Goal: Task Accomplishment & Management: Complete application form

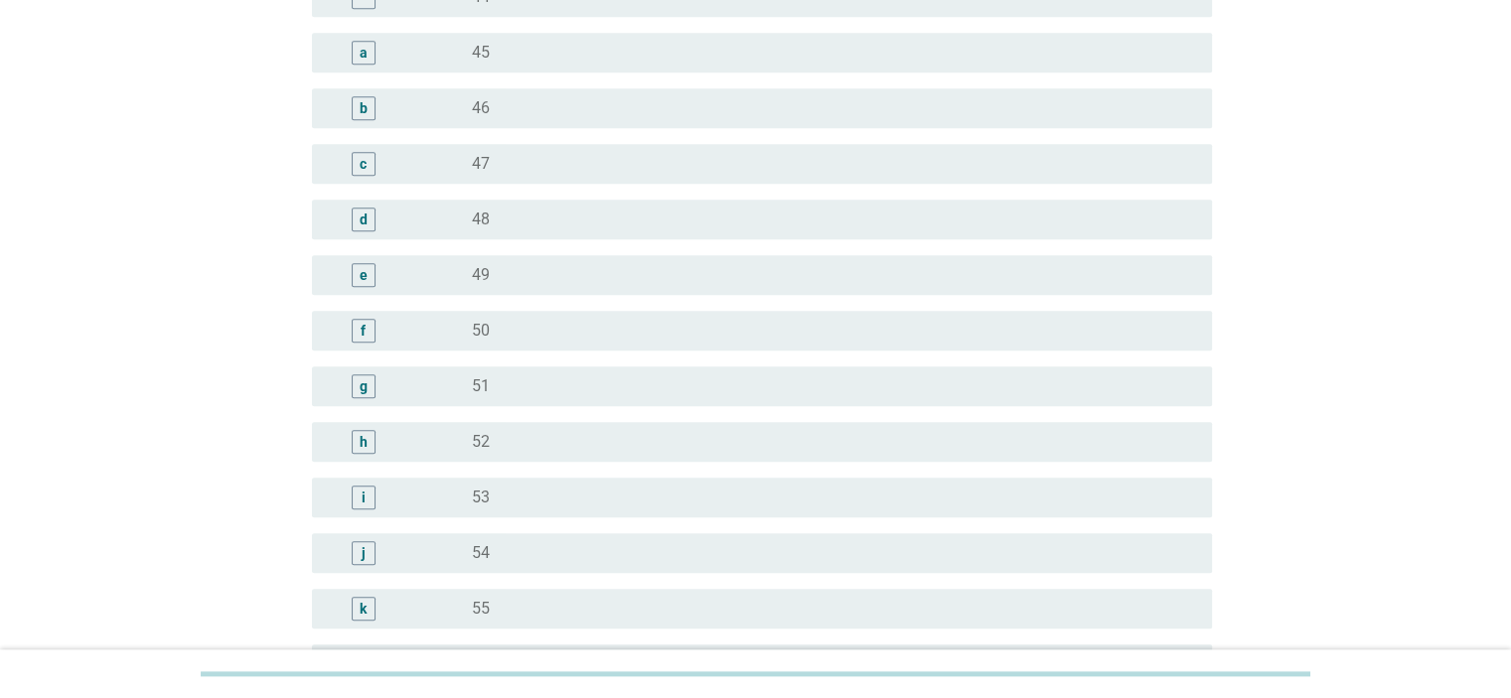
scroll to position [1987, 0]
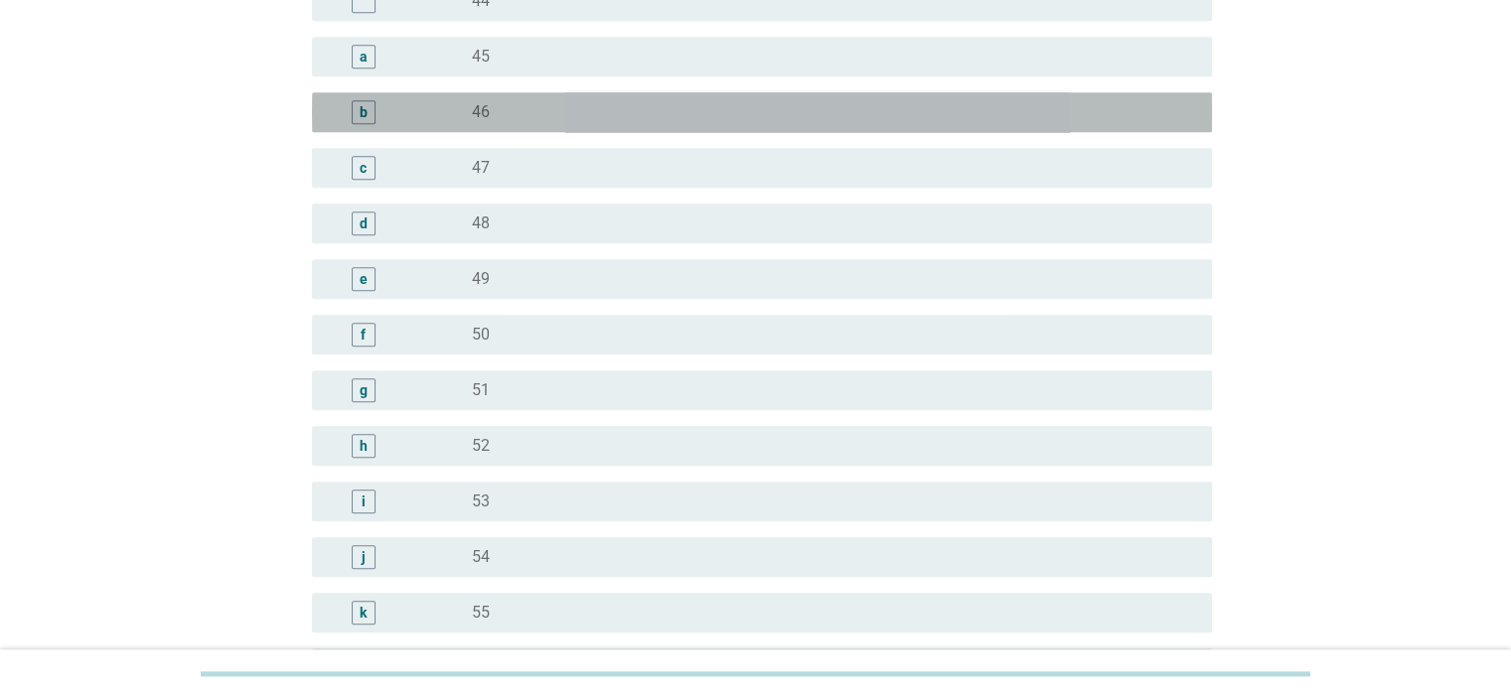
click at [639, 119] on div "radio_button_unchecked 46" at bounding box center [825, 112] width 707 height 20
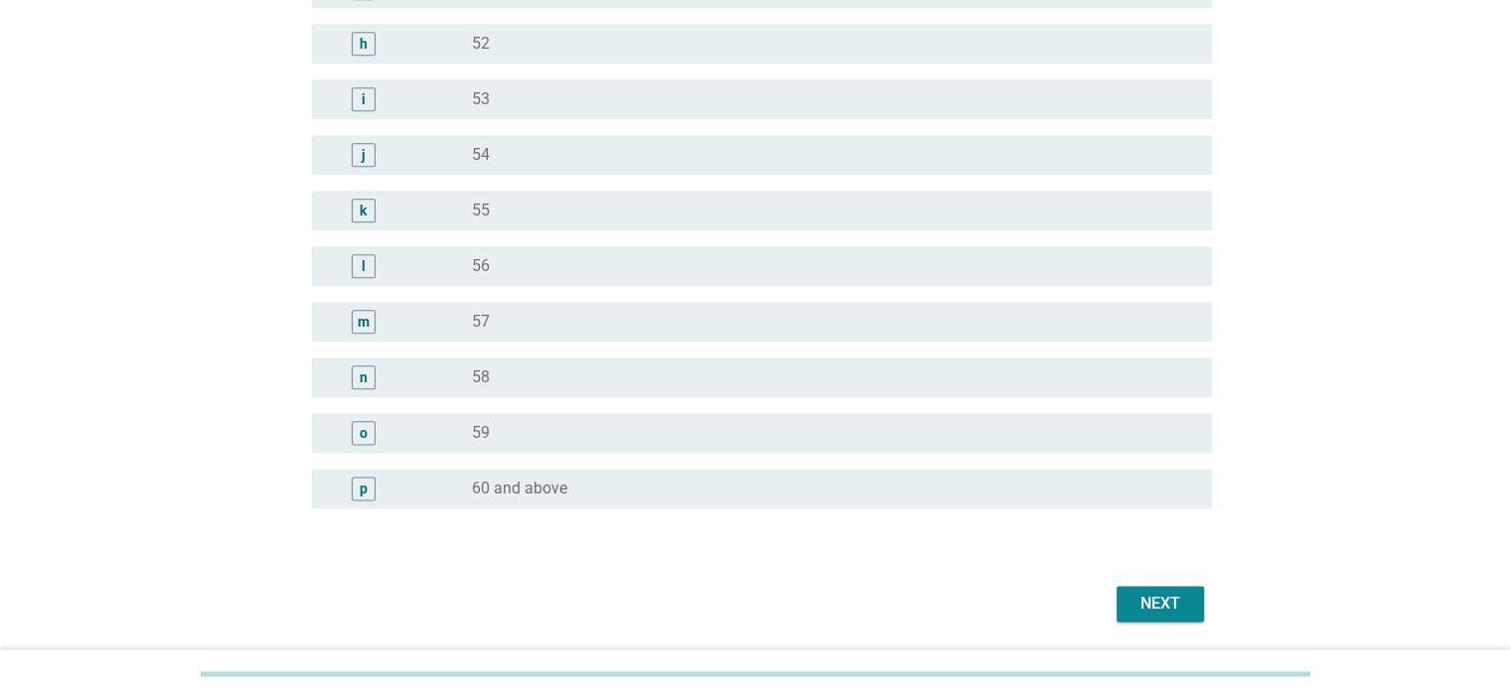
scroll to position [2454, 0]
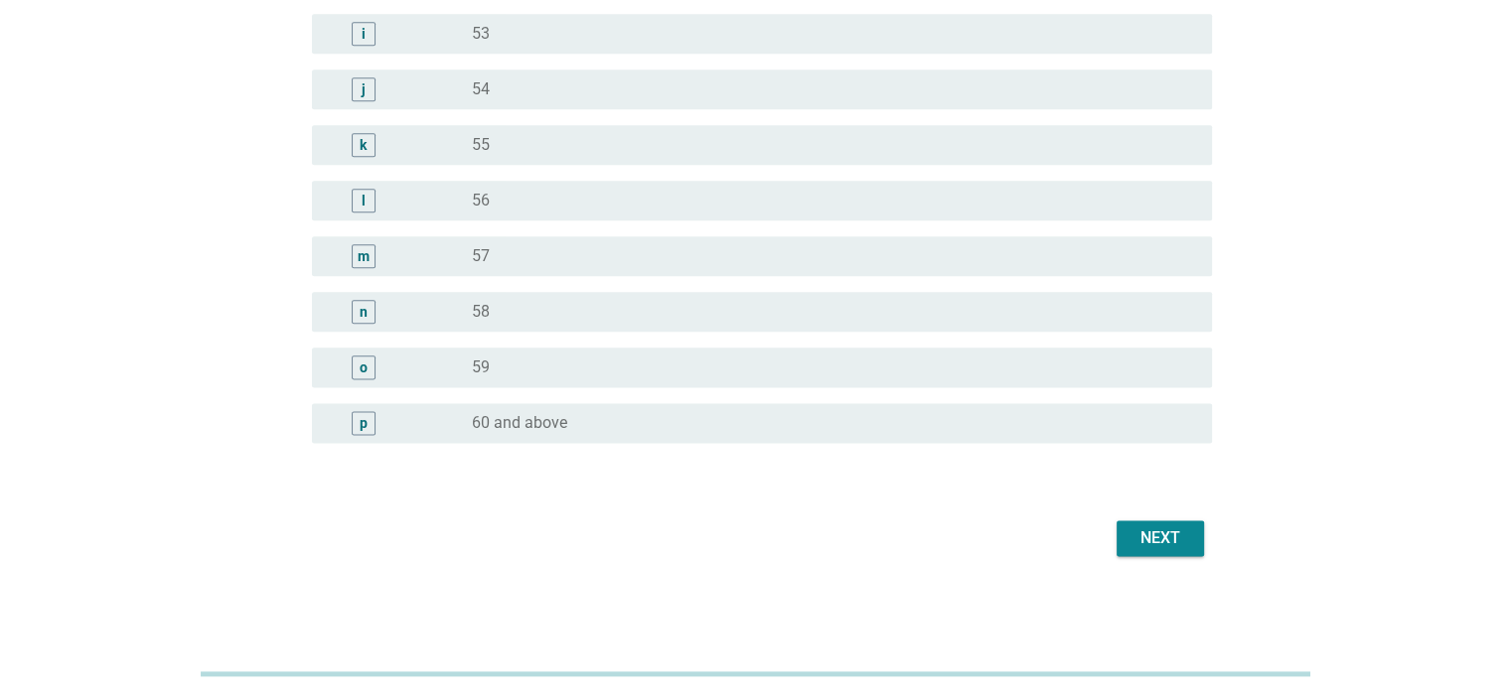
click at [1130, 532] on button "Next" at bounding box center [1159, 538] width 87 height 36
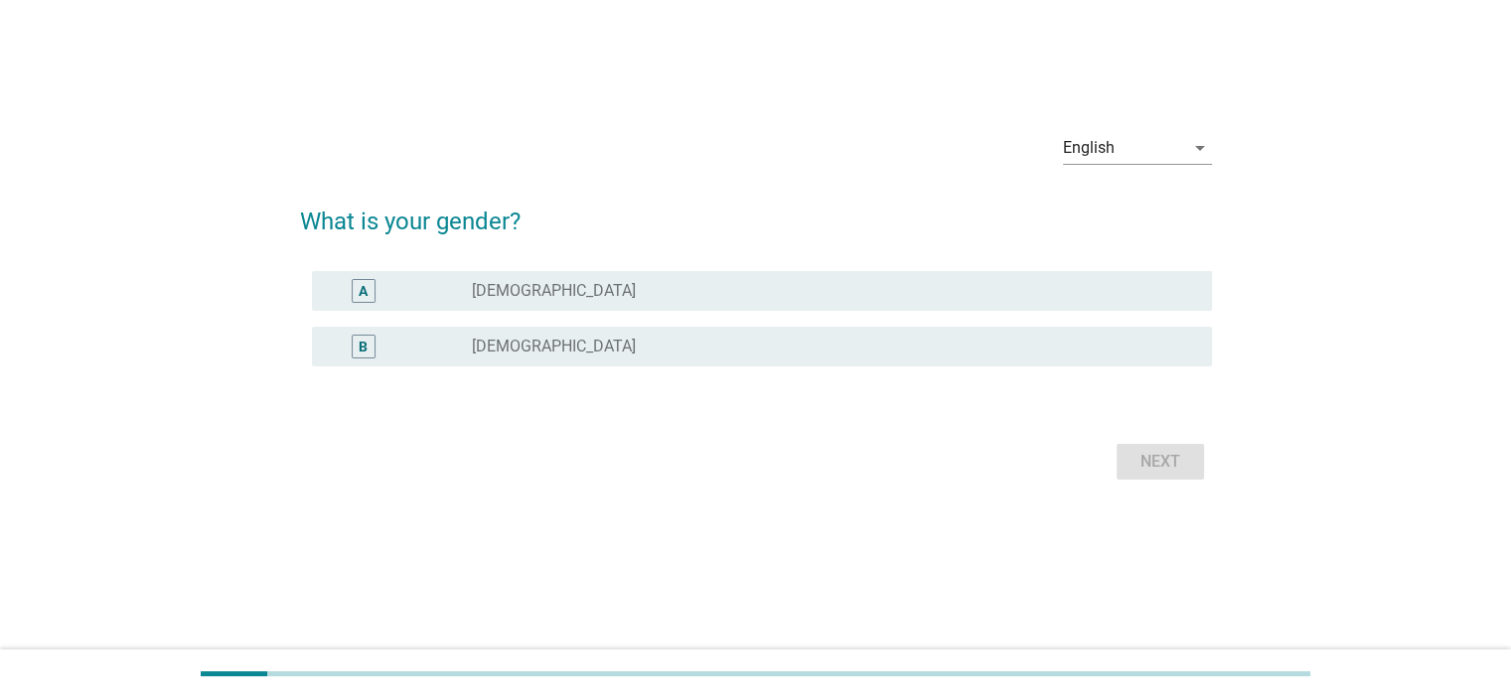
scroll to position [0, 0]
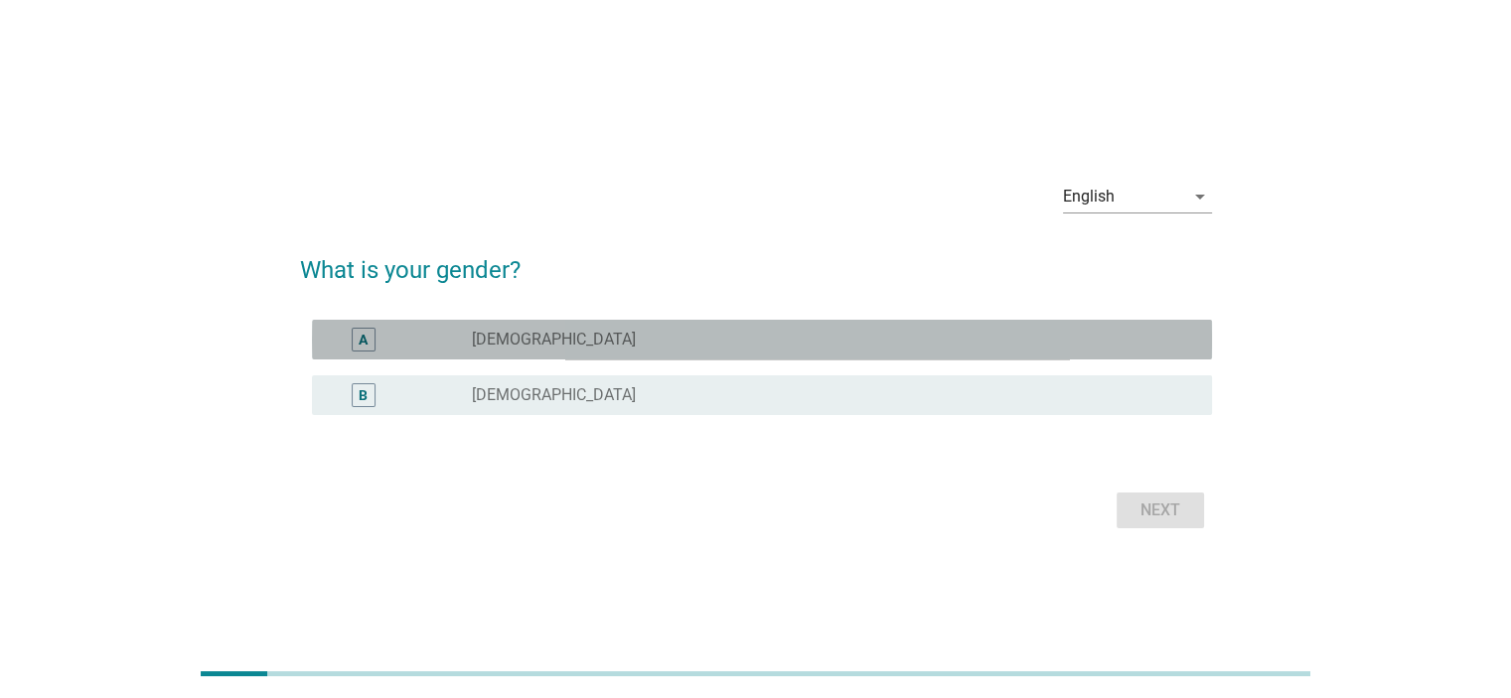
click at [645, 353] on div "A radio_button_unchecked [DEMOGRAPHIC_DATA]" at bounding box center [762, 340] width 900 height 40
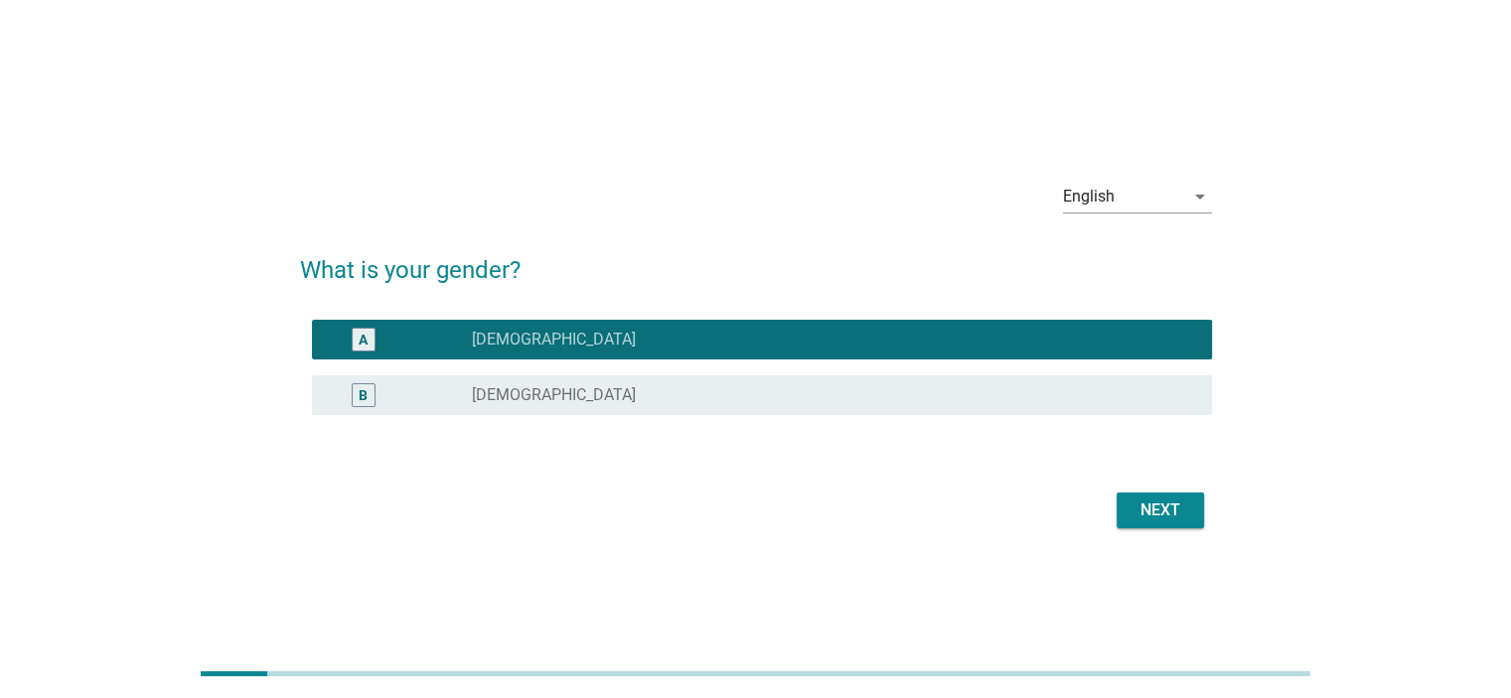
click at [1133, 507] on div "Next" at bounding box center [1160, 511] width 56 height 24
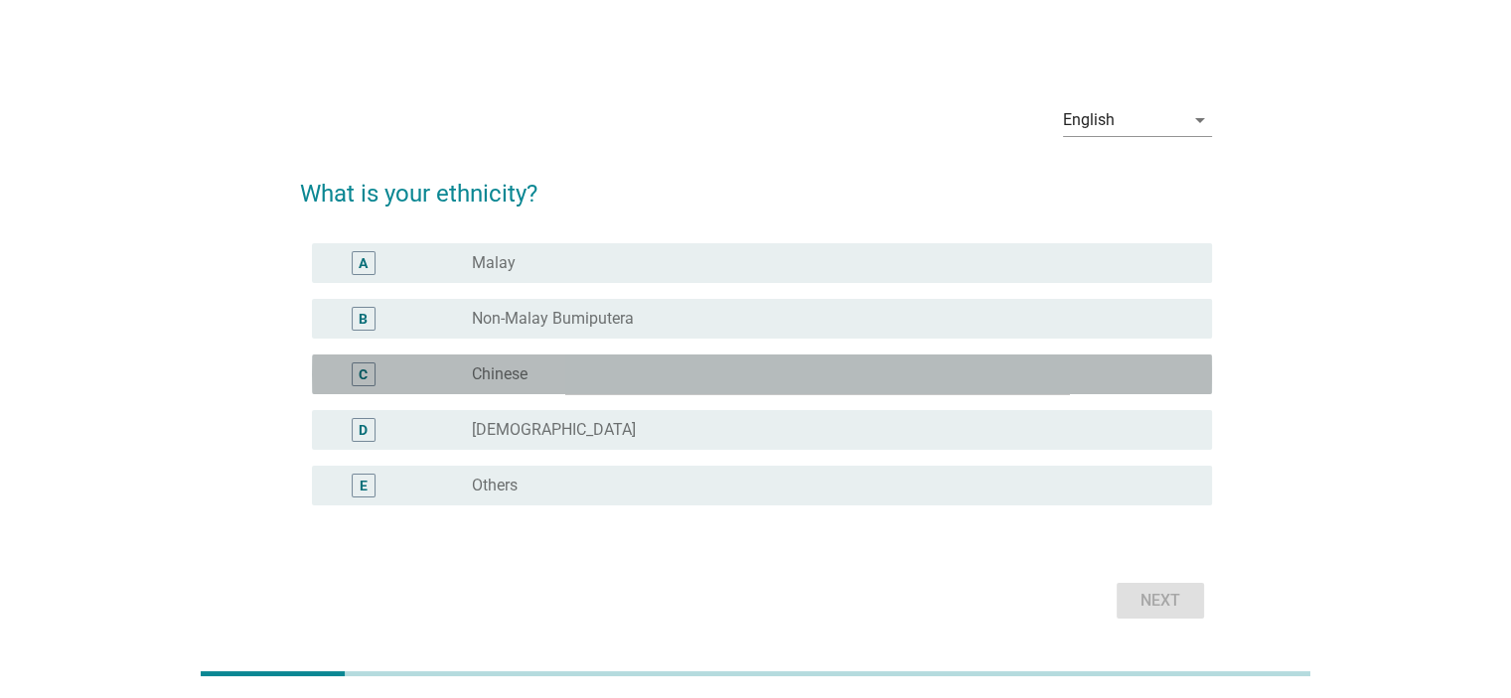
click at [705, 360] on div "C radio_button_unchecked Chinese" at bounding box center [762, 375] width 900 height 40
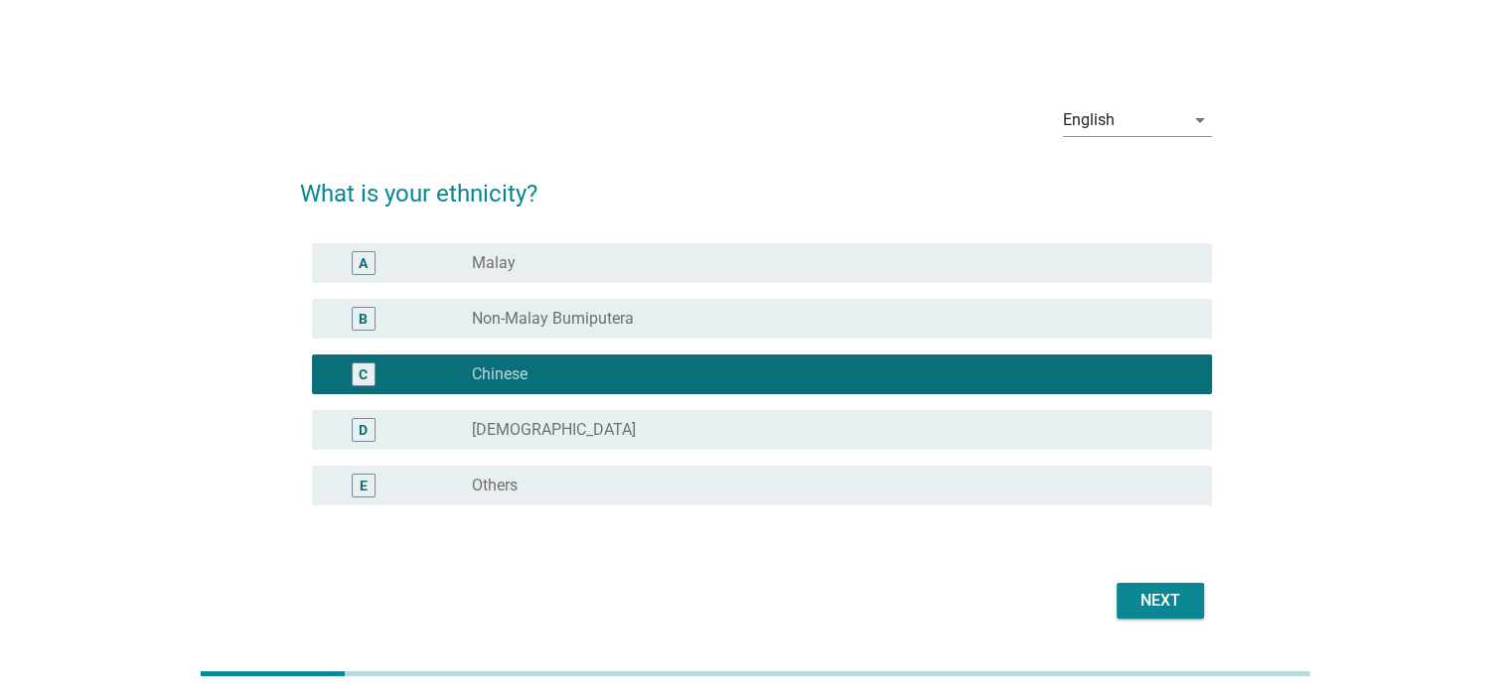
click at [1177, 599] on div "Next" at bounding box center [1160, 601] width 56 height 24
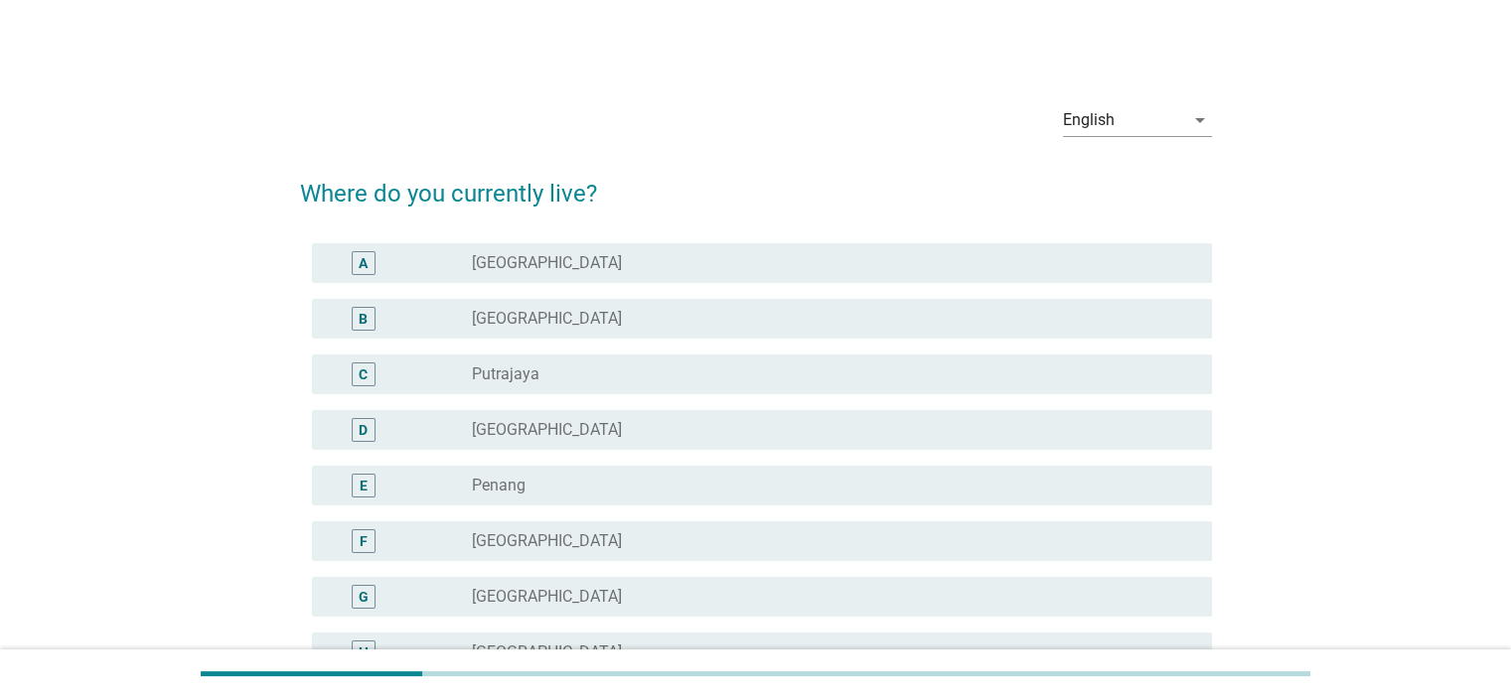
click at [611, 271] on div "radio_button_unchecked [GEOGRAPHIC_DATA]" at bounding box center [825, 263] width 707 height 20
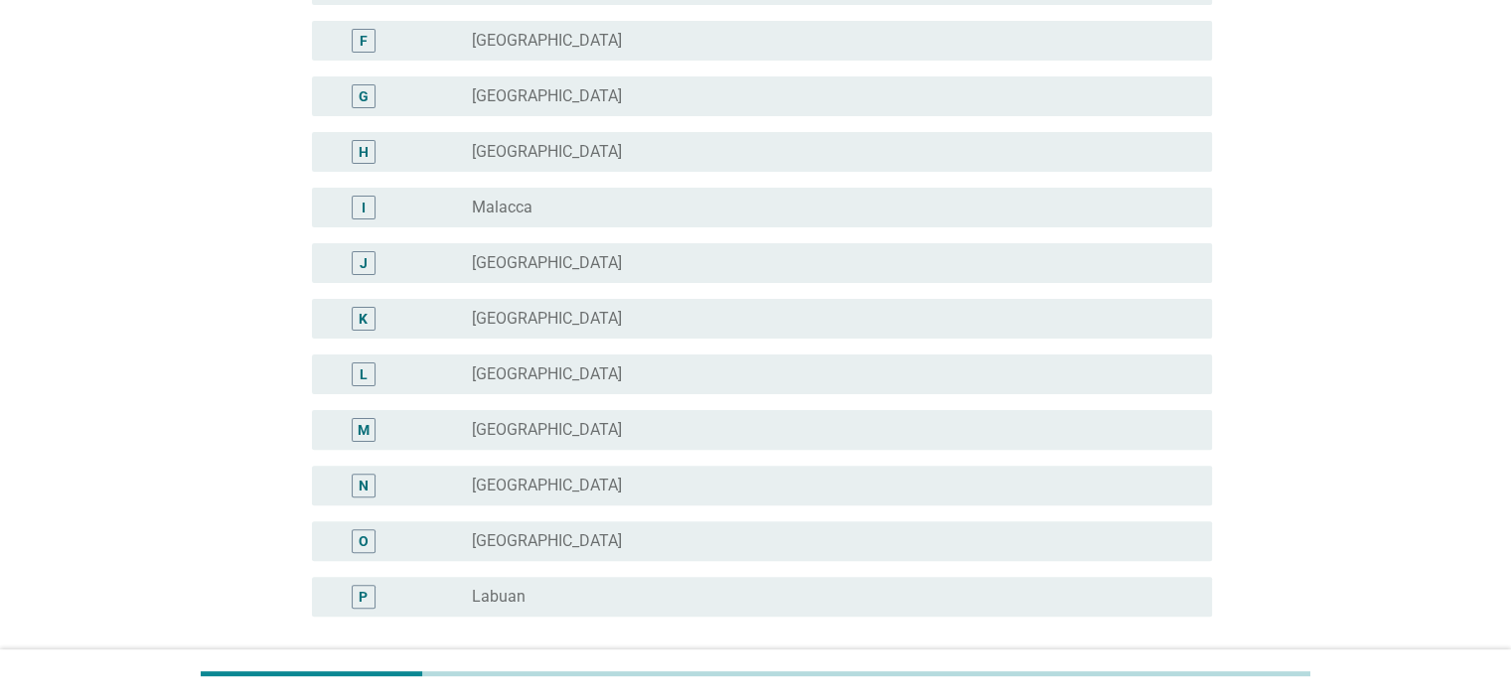
scroll to position [674, 0]
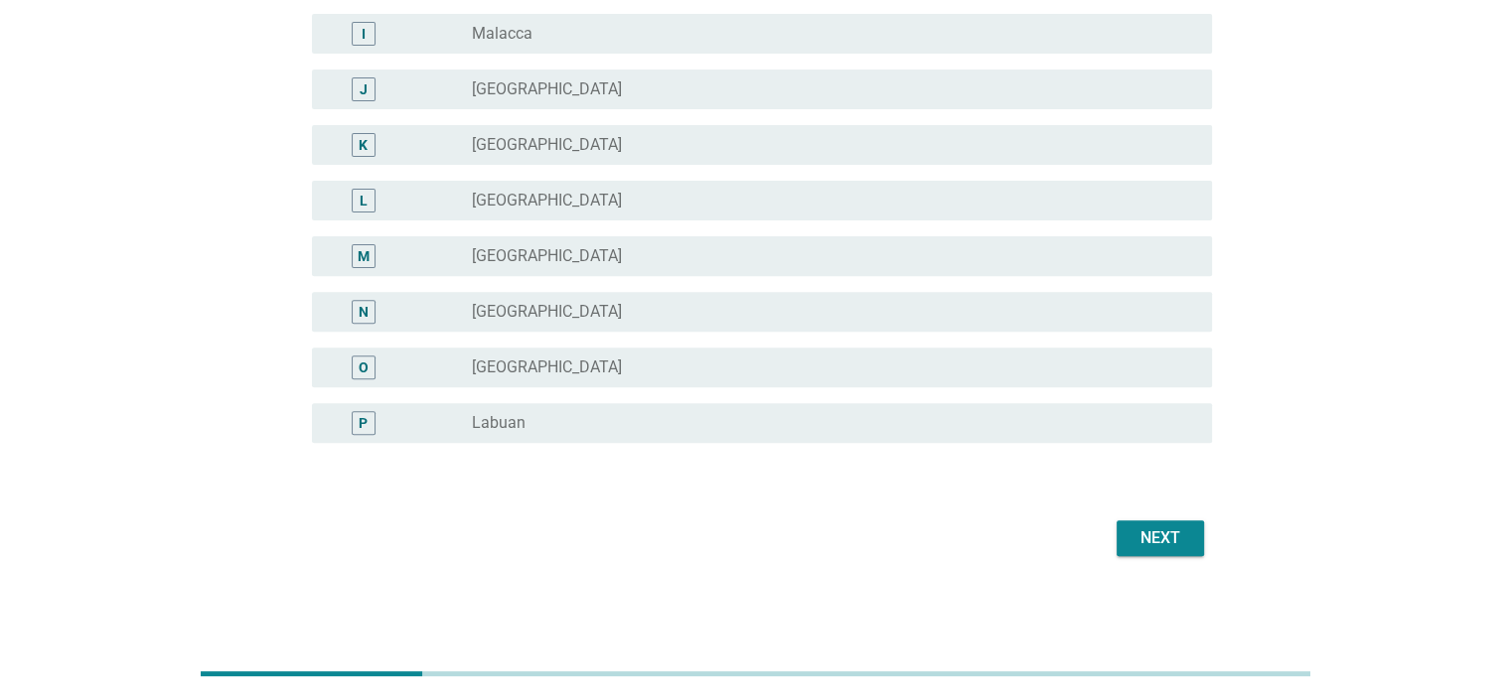
click at [1148, 526] on div "Next" at bounding box center [1160, 538] width 56 height 24
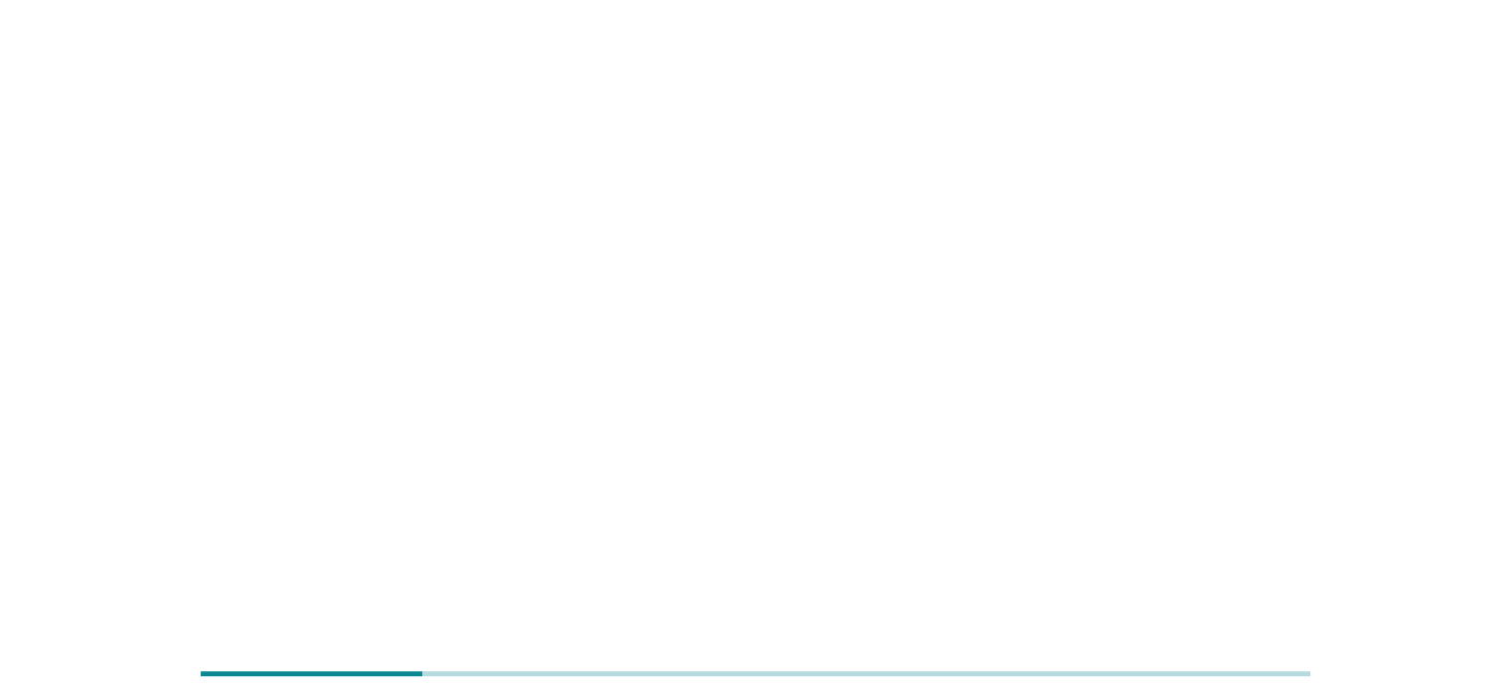
scroll to position [0, 0]
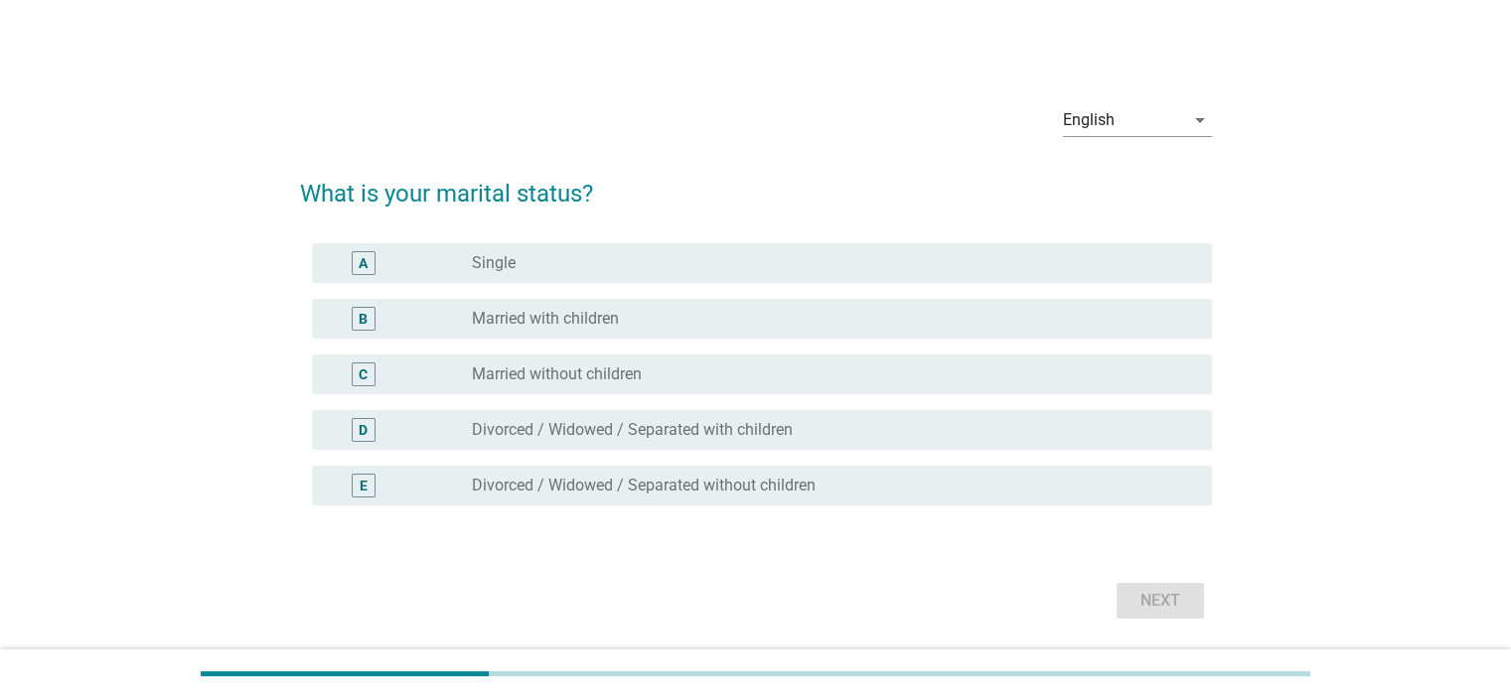
click at [699, 325] on div "radio_button_unchecked Married with children" at bounding box center [825, 319] width 707 height 20
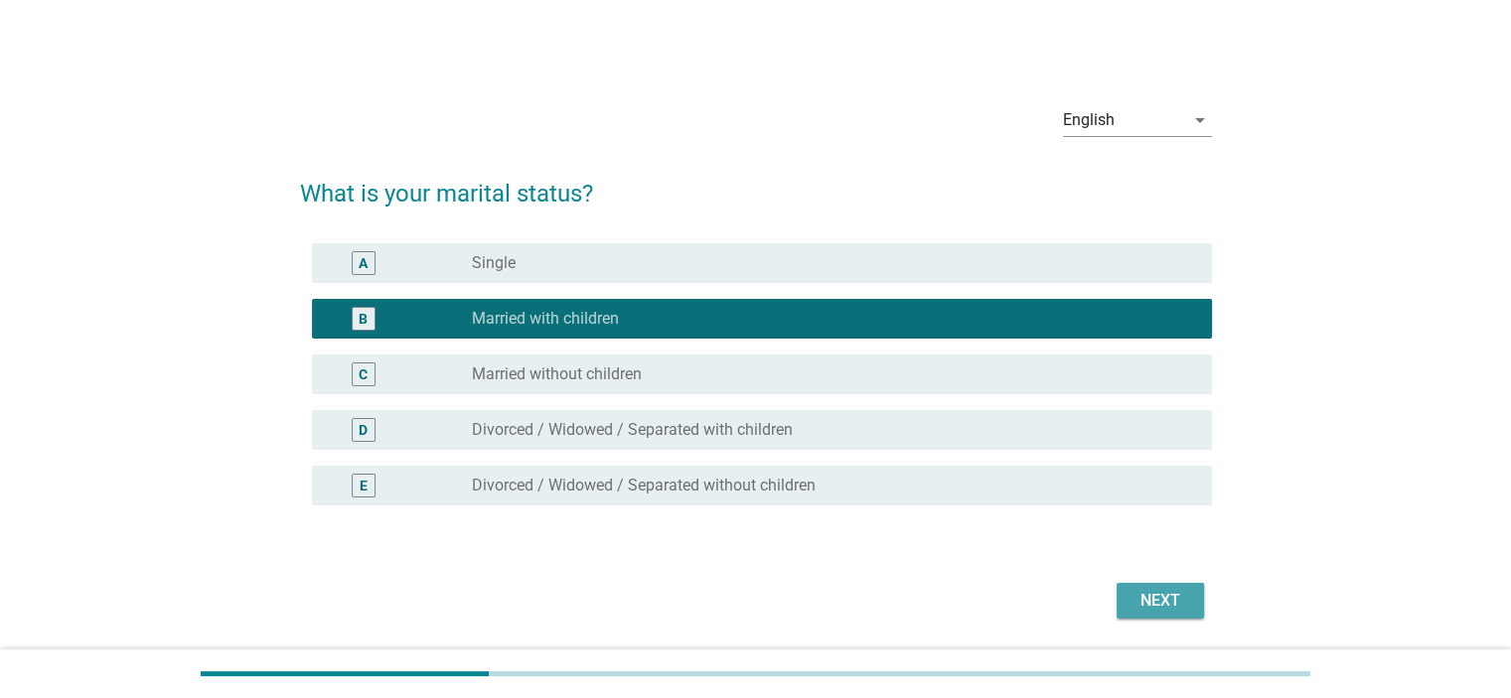
click at [1133, 583] on button "Next" at bounding box center [1159, 601] width 87 height 36
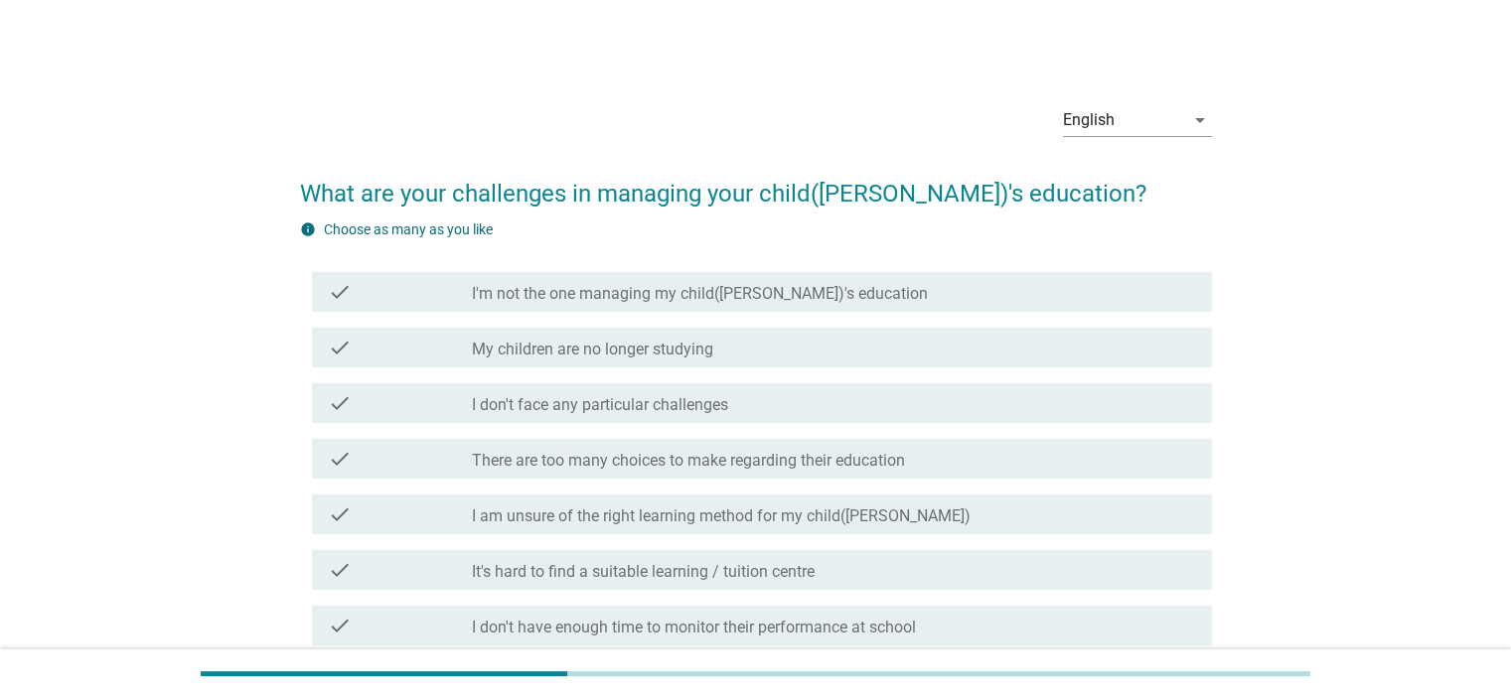
scroll to position [99, 0]
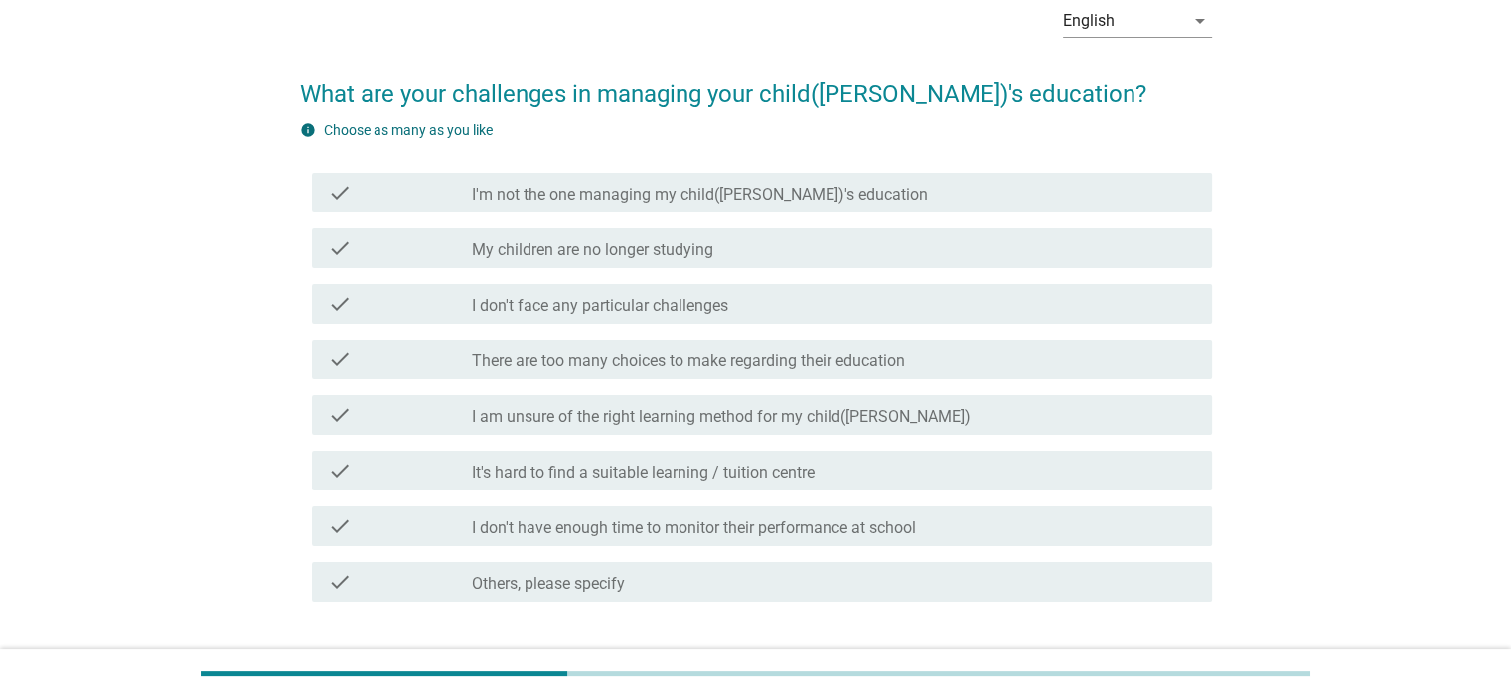
click at [828, 370] on label "There are too many choices to make regarding their education" at bounding box center [688, 362] width 433 height 20
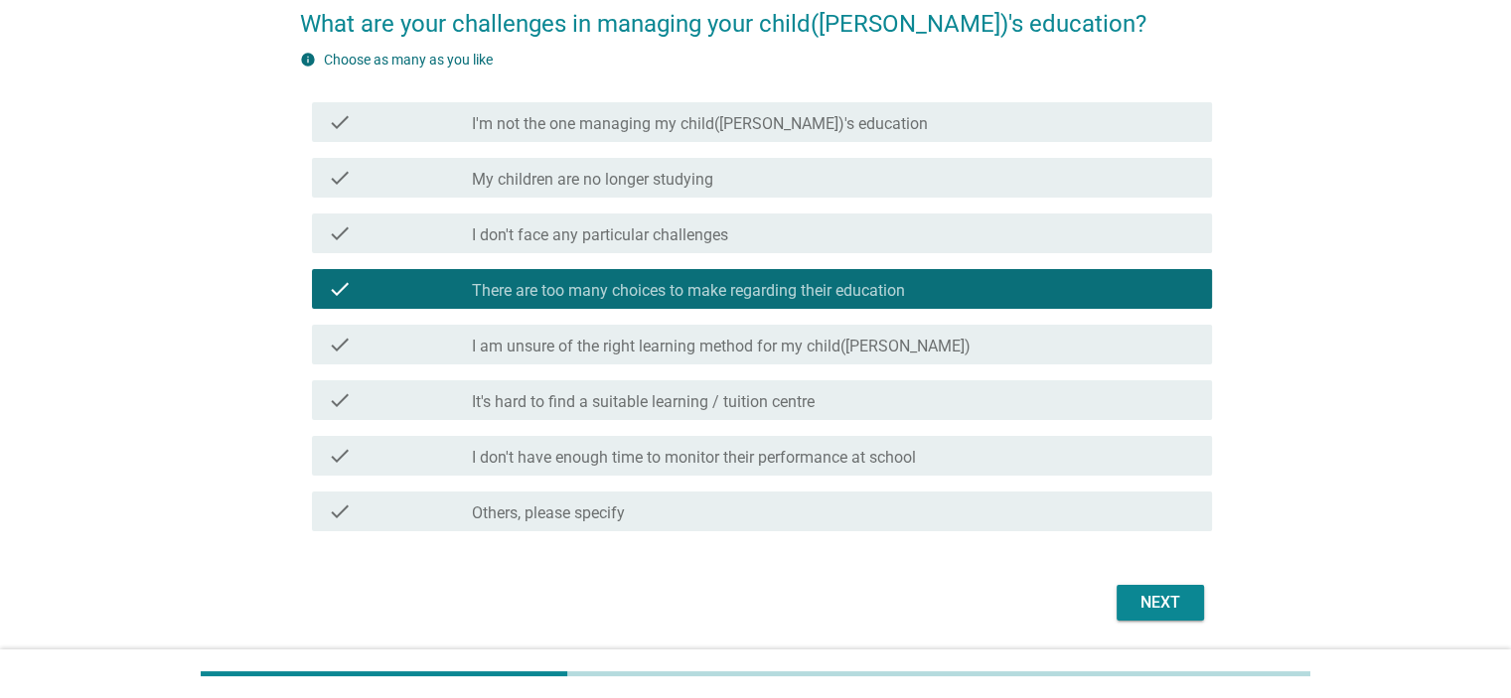
scroll to position [234, 0]
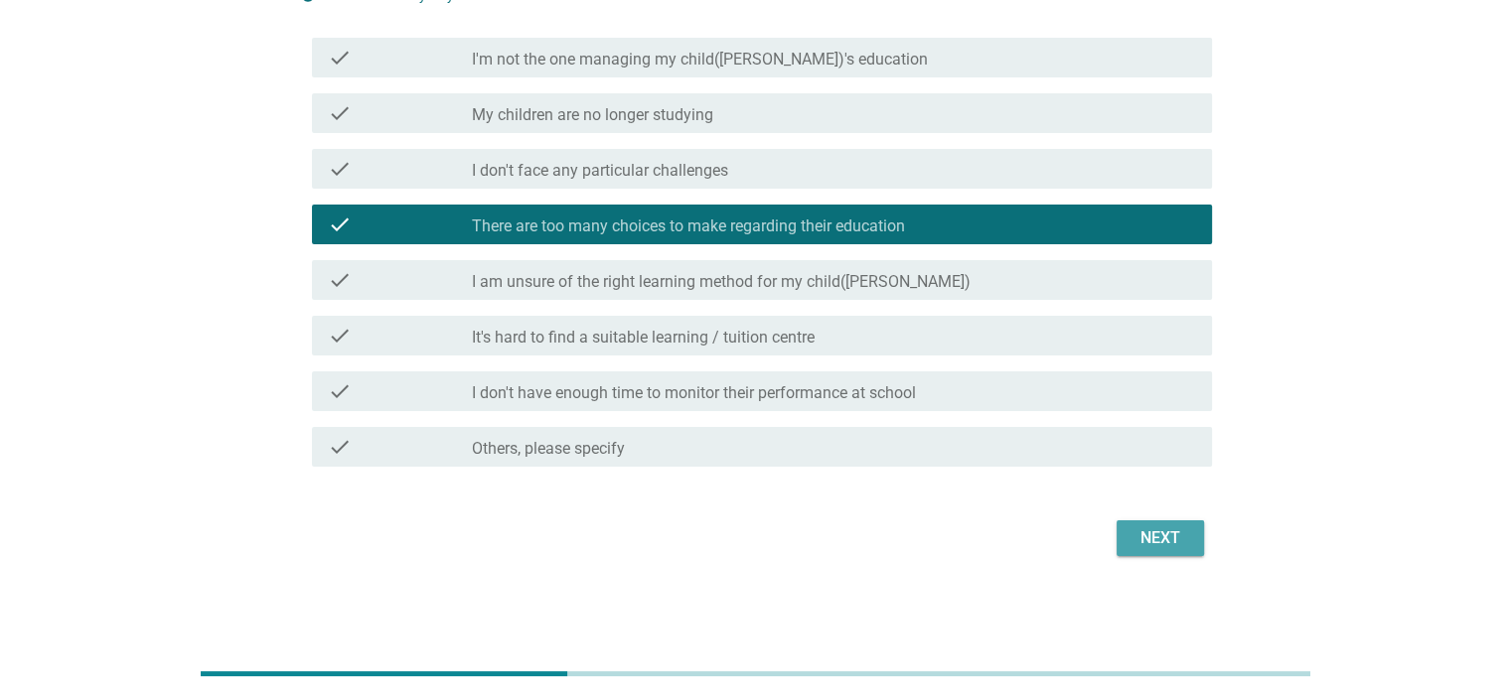
click at [1161, 550] on button "Next" at bounding box center [1159, 538] width 87 height 36
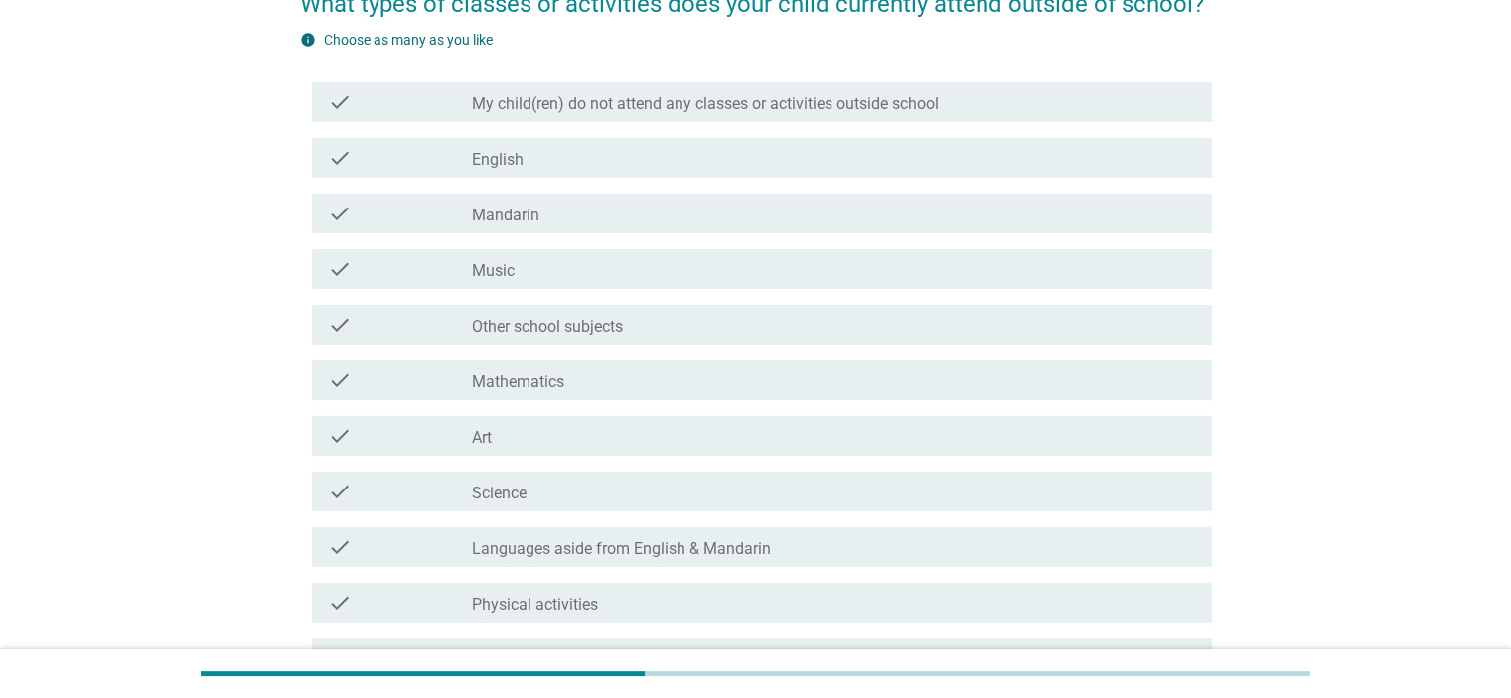
scroll to position [199, 0]
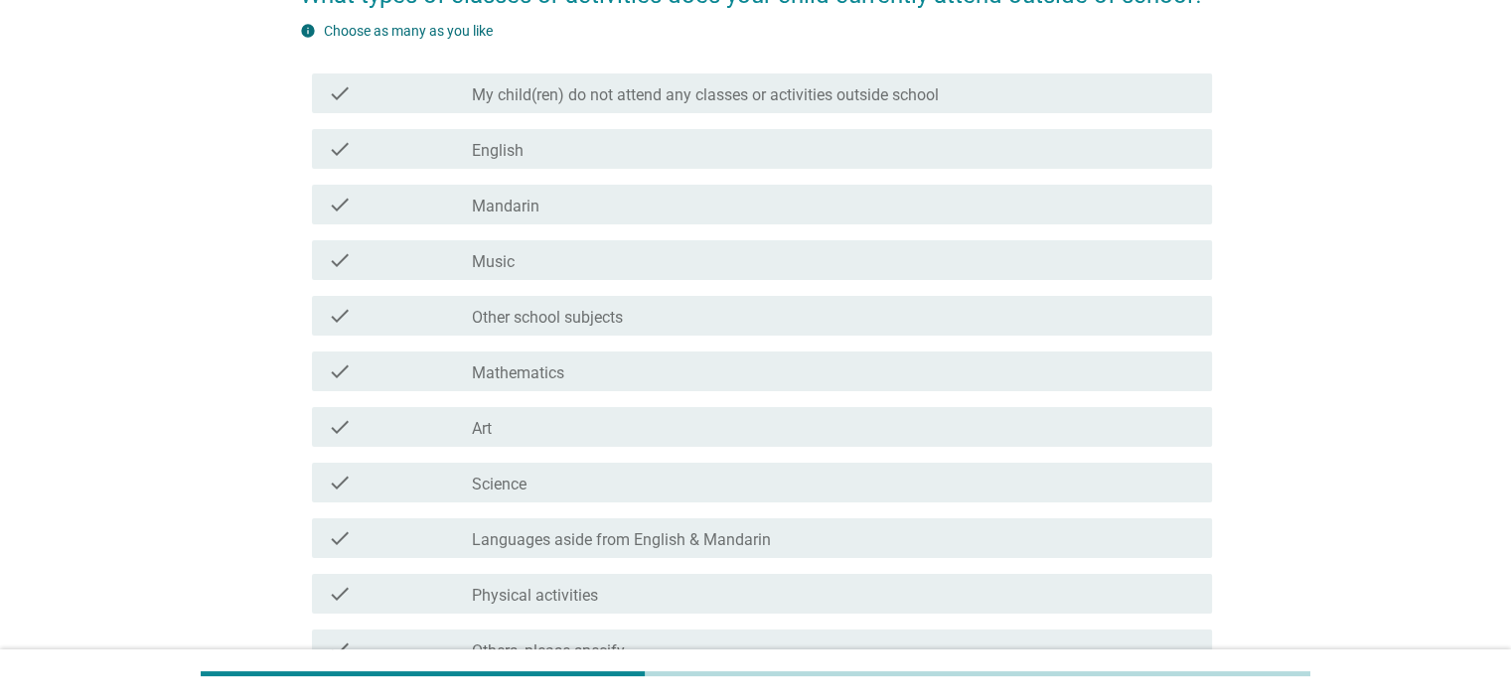
click at [782, 417] on div "check_box_outline_blank Art" at bounding box center [833, 427] width 723 height 24
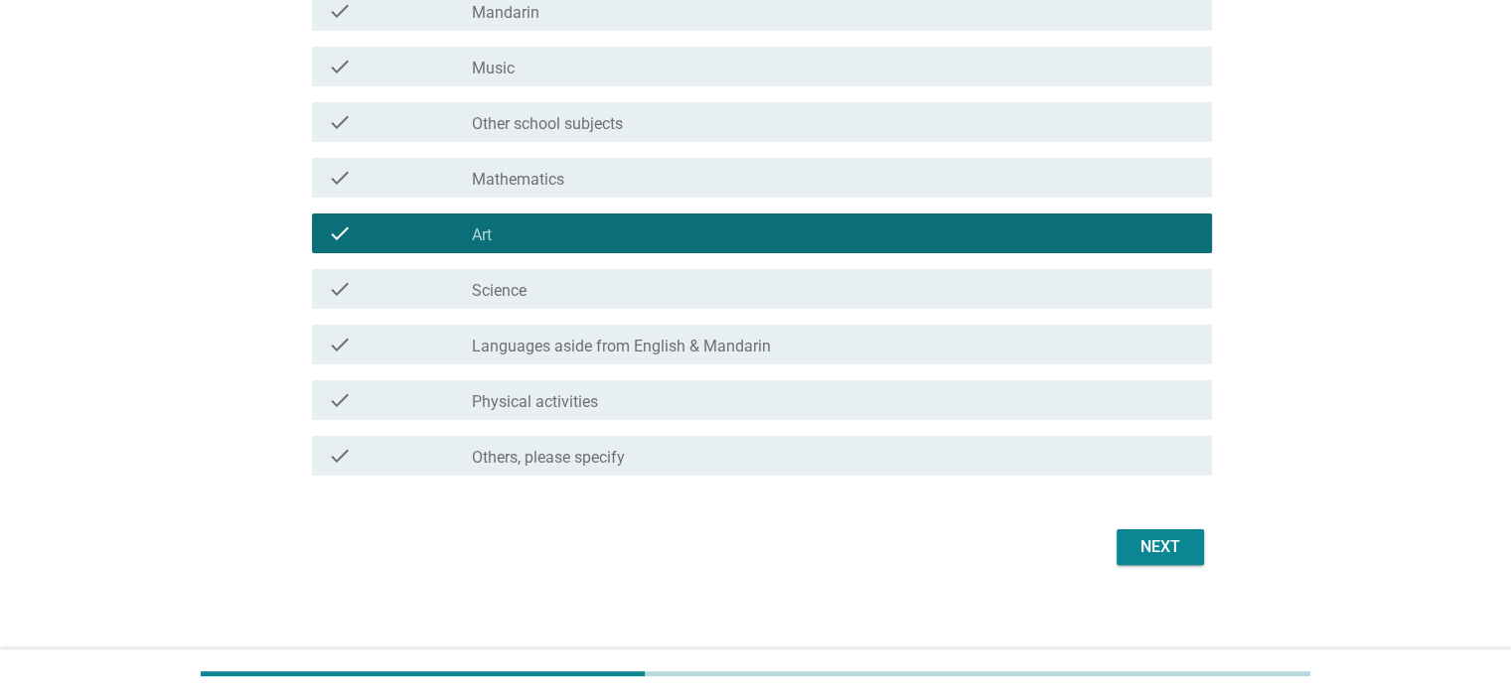
scroll to position [401, 0]
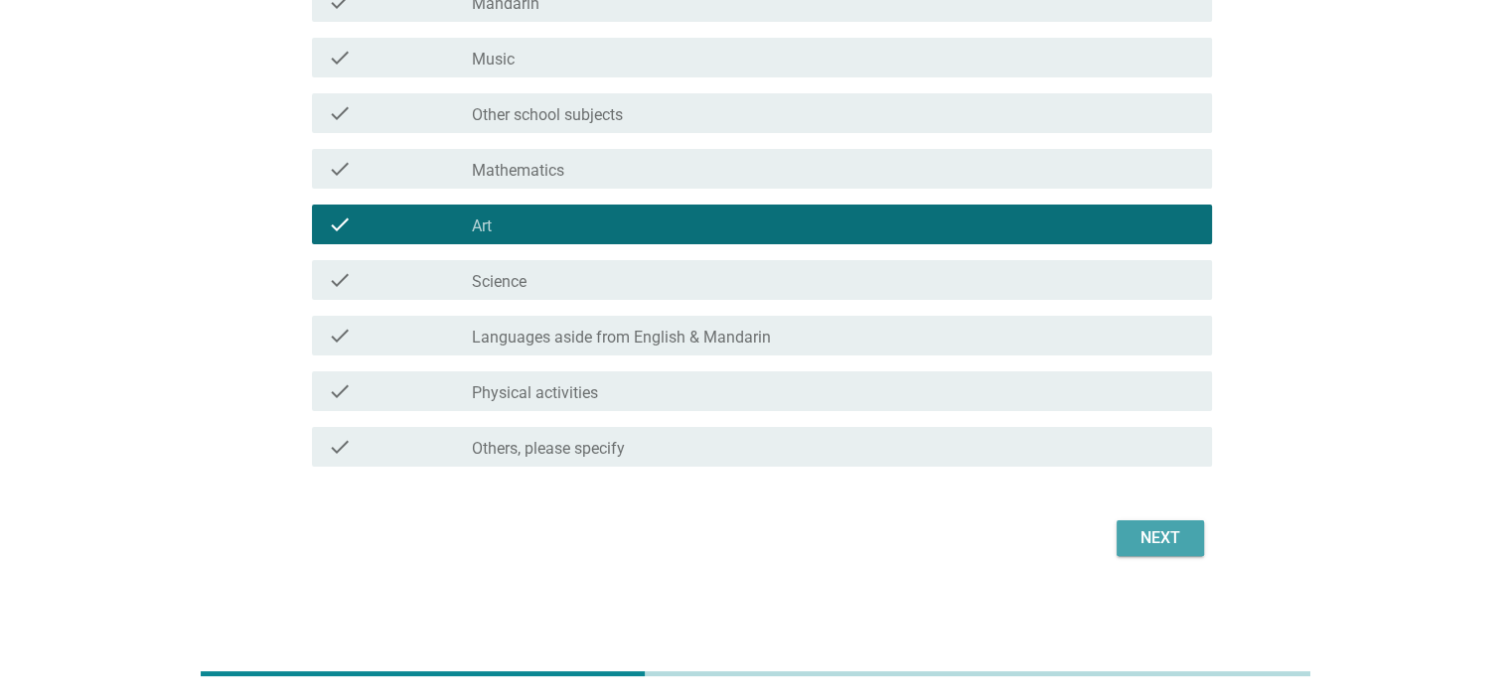
click at [1151, 542] on div "Next" at bounding box center [1160, 538] width 56 height 24
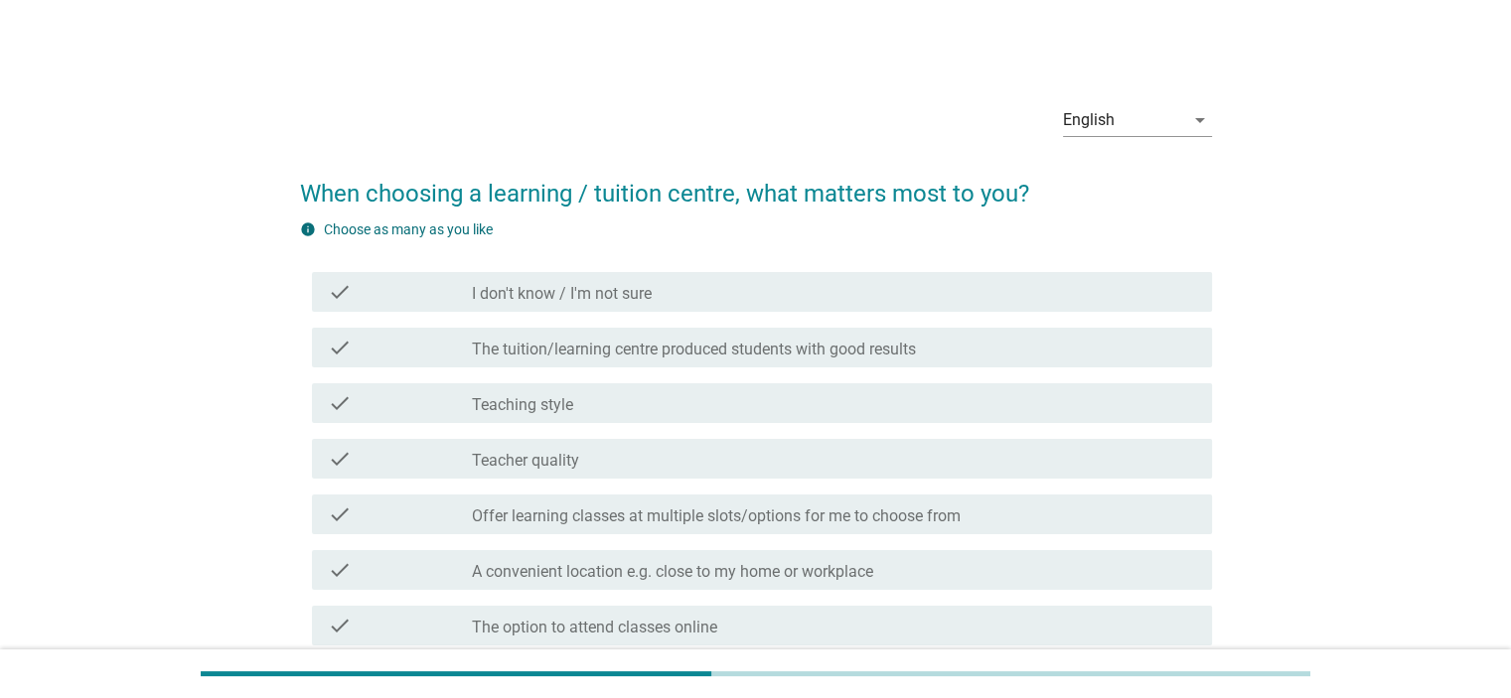
scroll to position [99, 0]
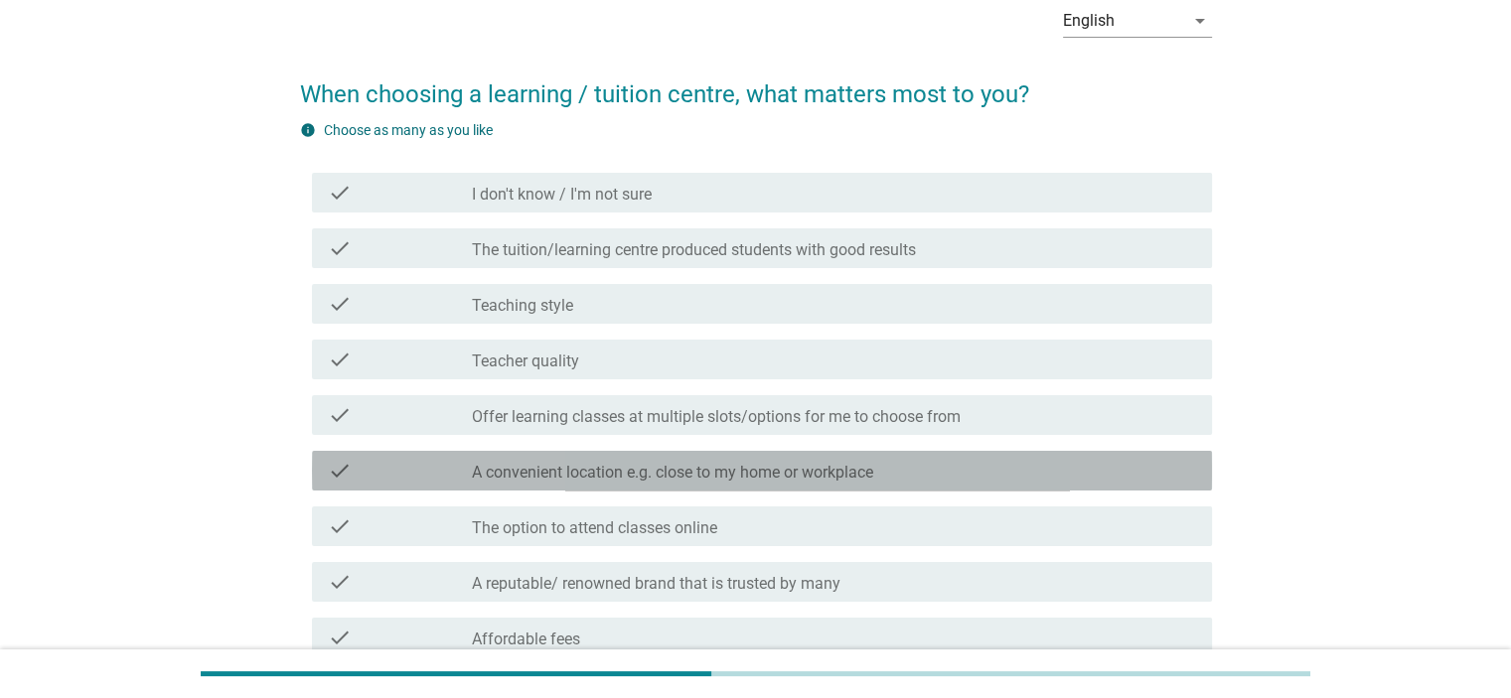
click at [952, 483] on div "check check_box_outline_blank A convenient location e.g. close to my home or wo…" at bounding box center [762, 471] width 900 height 40
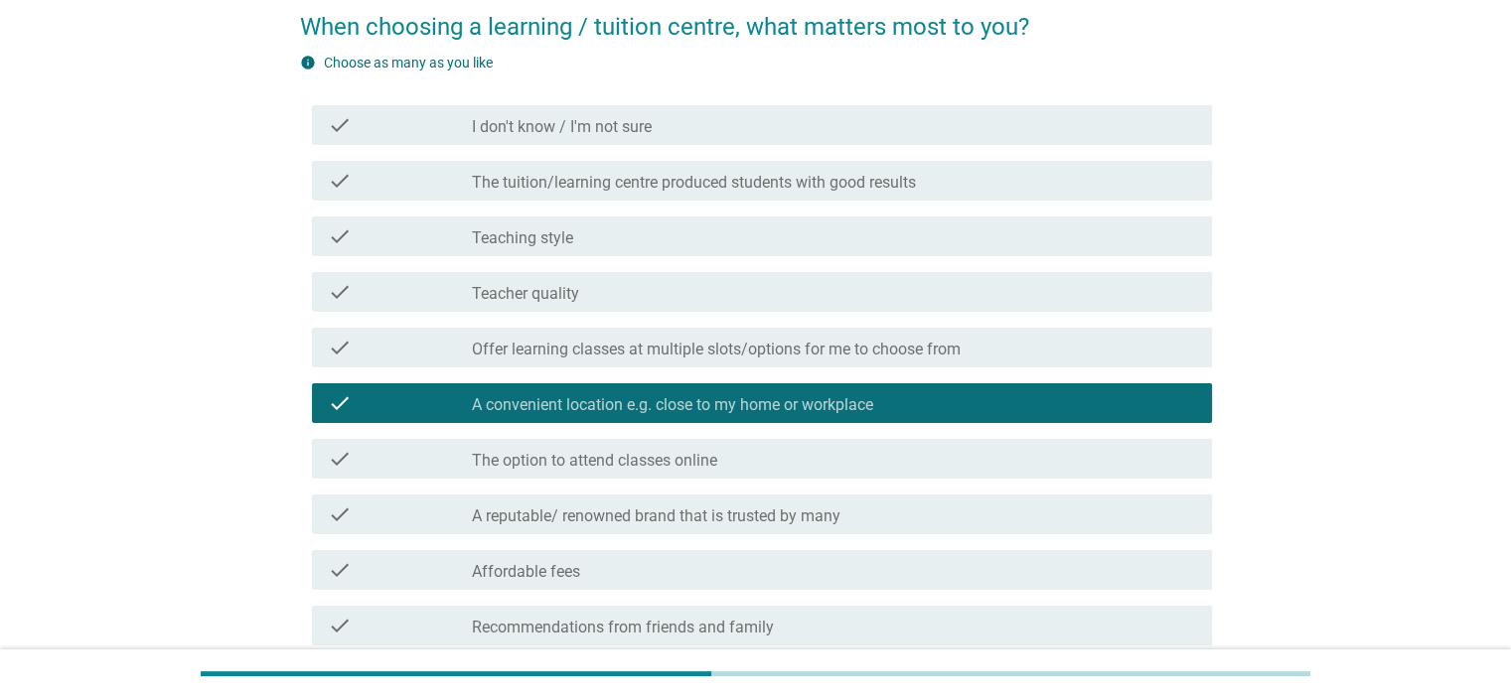
scroll to position [199, 0]
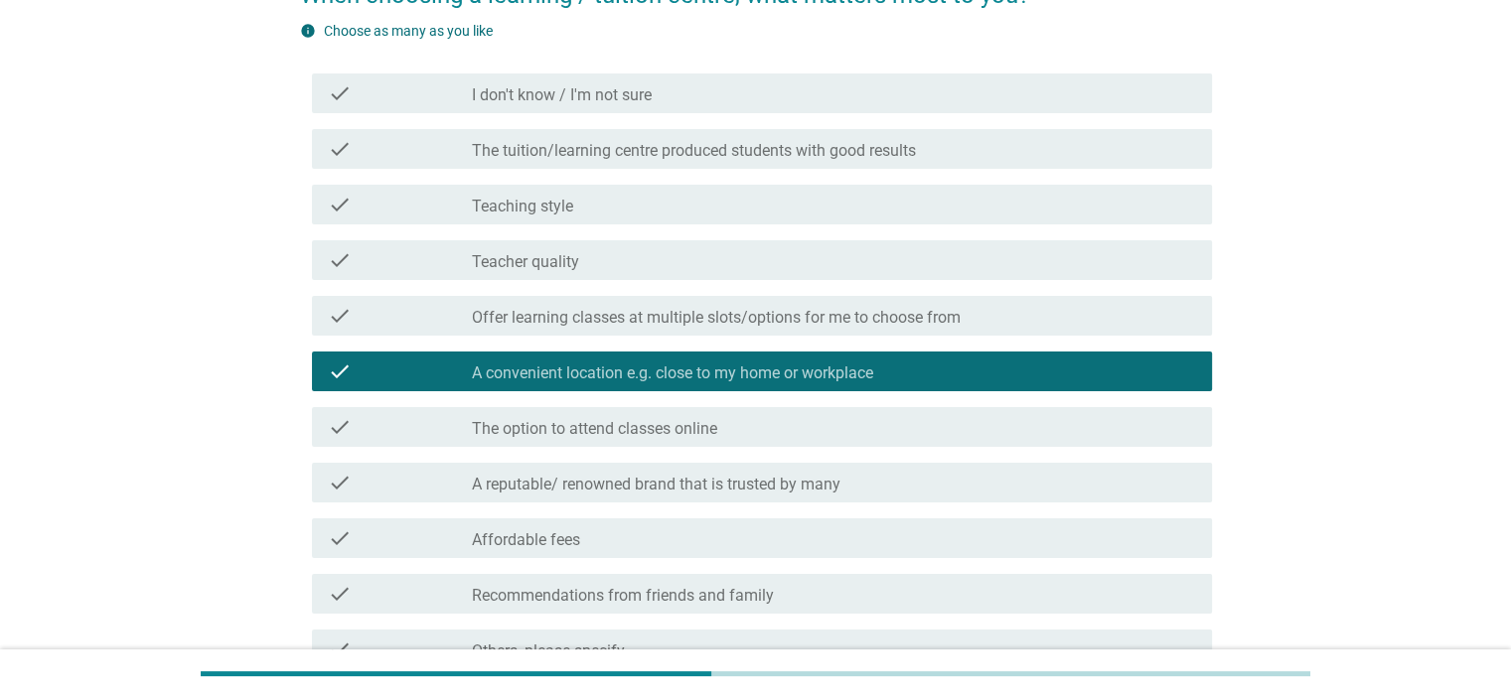
click at [925, 553] on div "check check_box_outline_blank Affordable fees" at bounding box center [762, 538] width 900 height 40
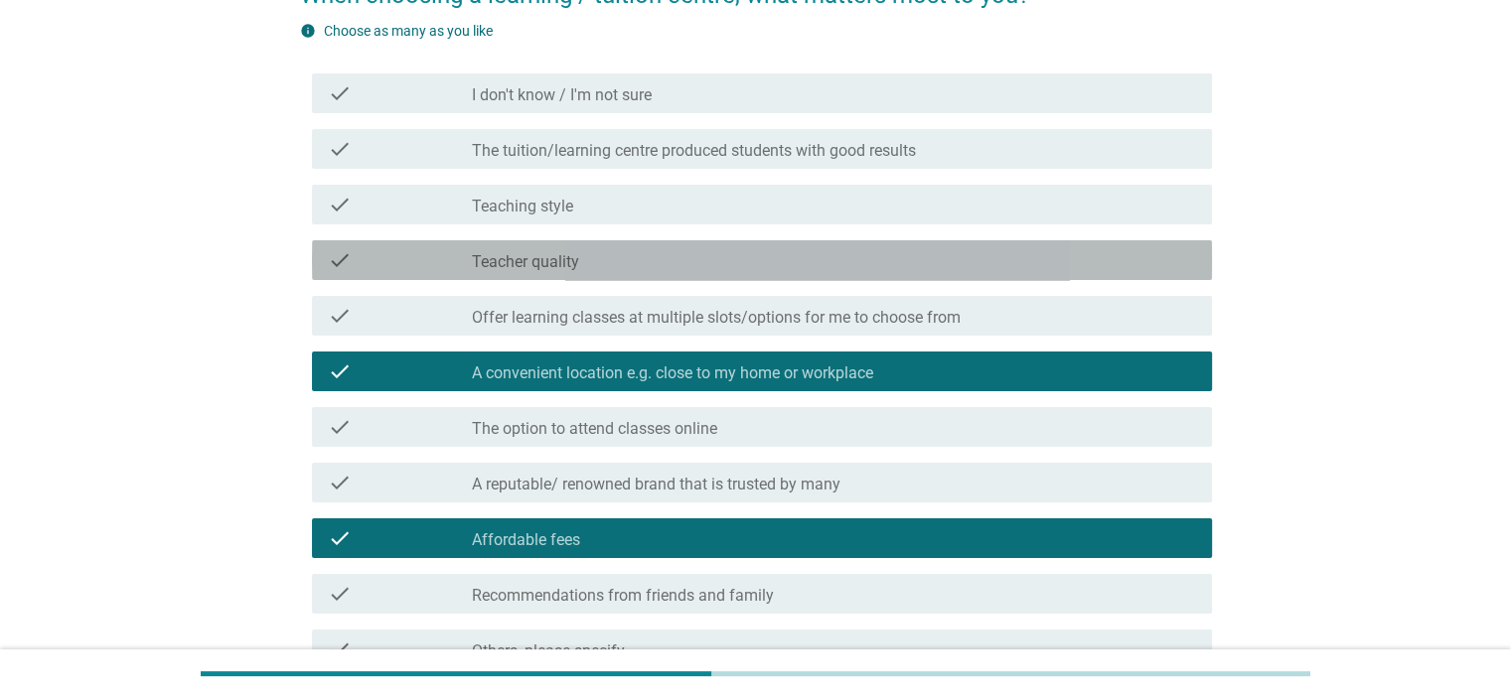
click at [862, 249] on div "check_box_outline_blank Teacher quality" at bounding box center [833, 260] width 723 height 24
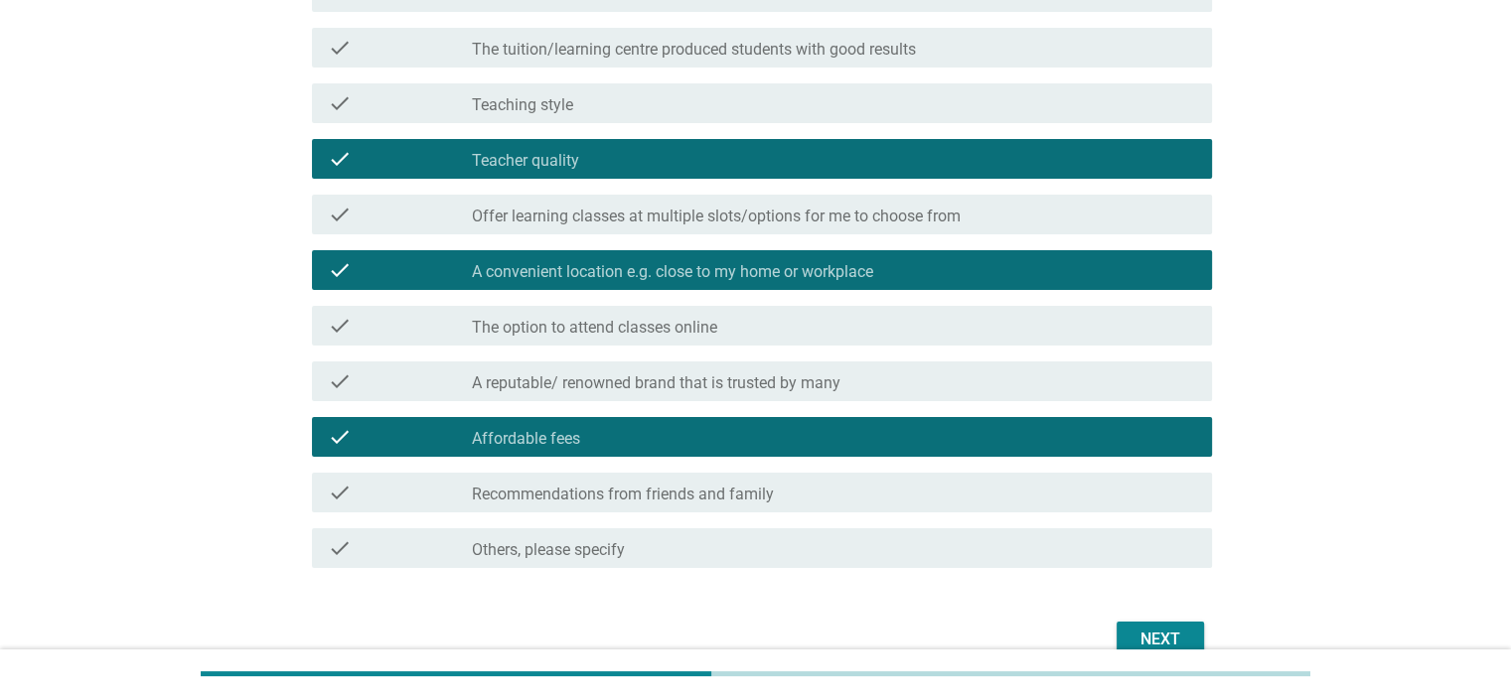
scroll to position [401, 0]
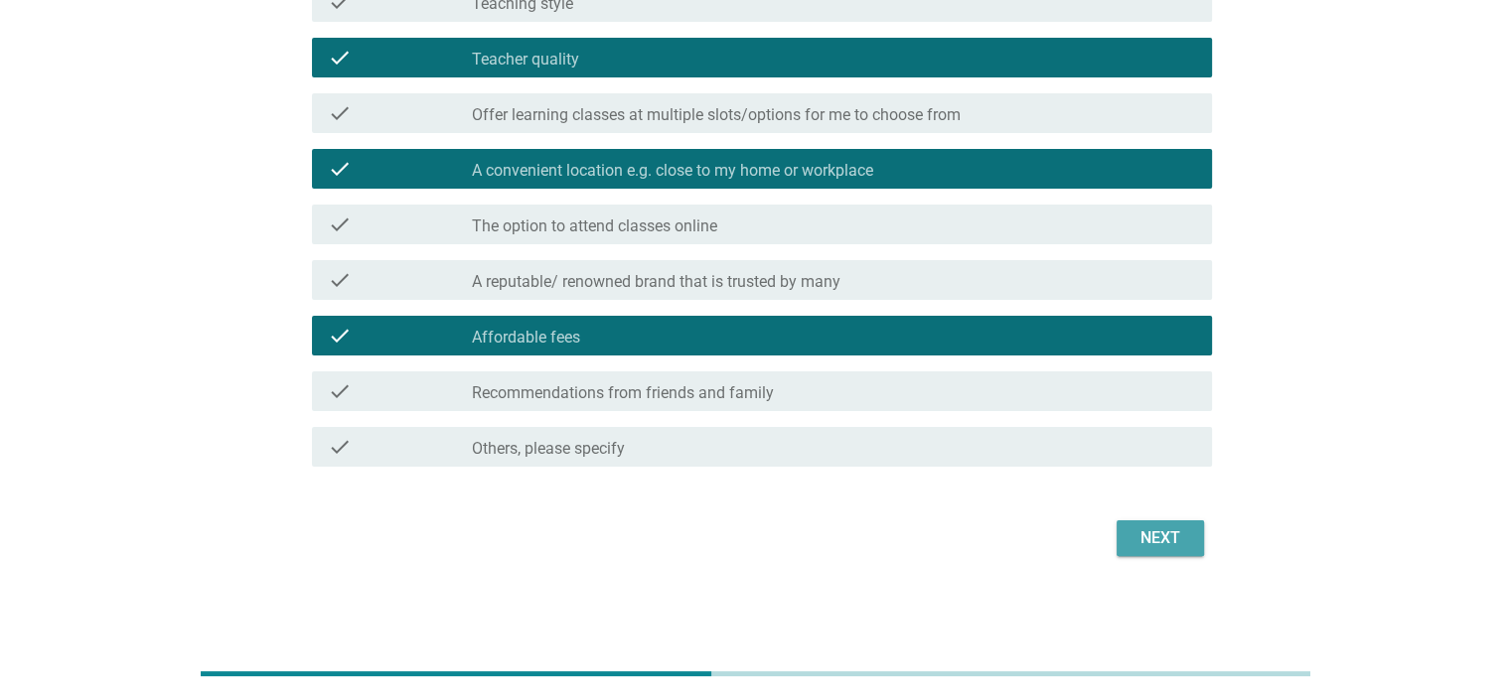
click at [1136, 524] on button "Next" at bounding box center [1159, 538] width 87 height 36
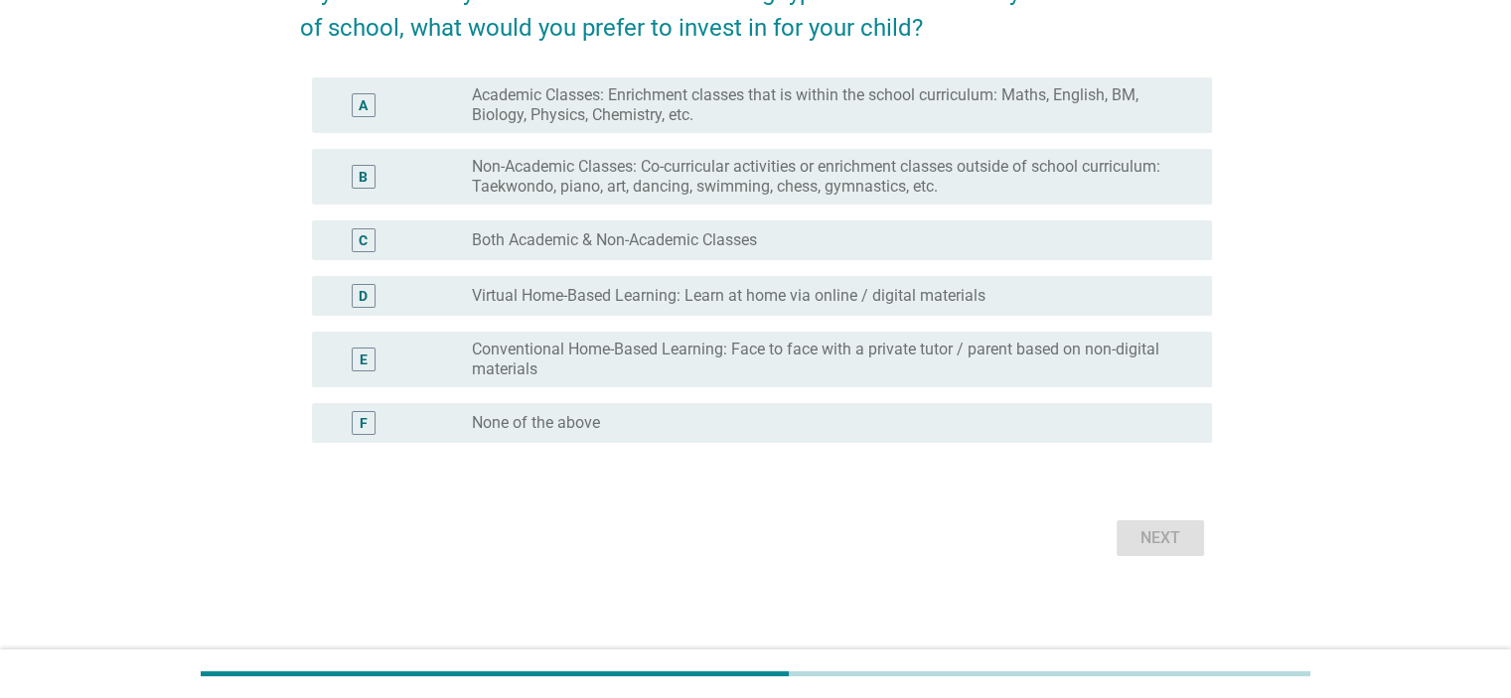
scroll to position [0, 0]
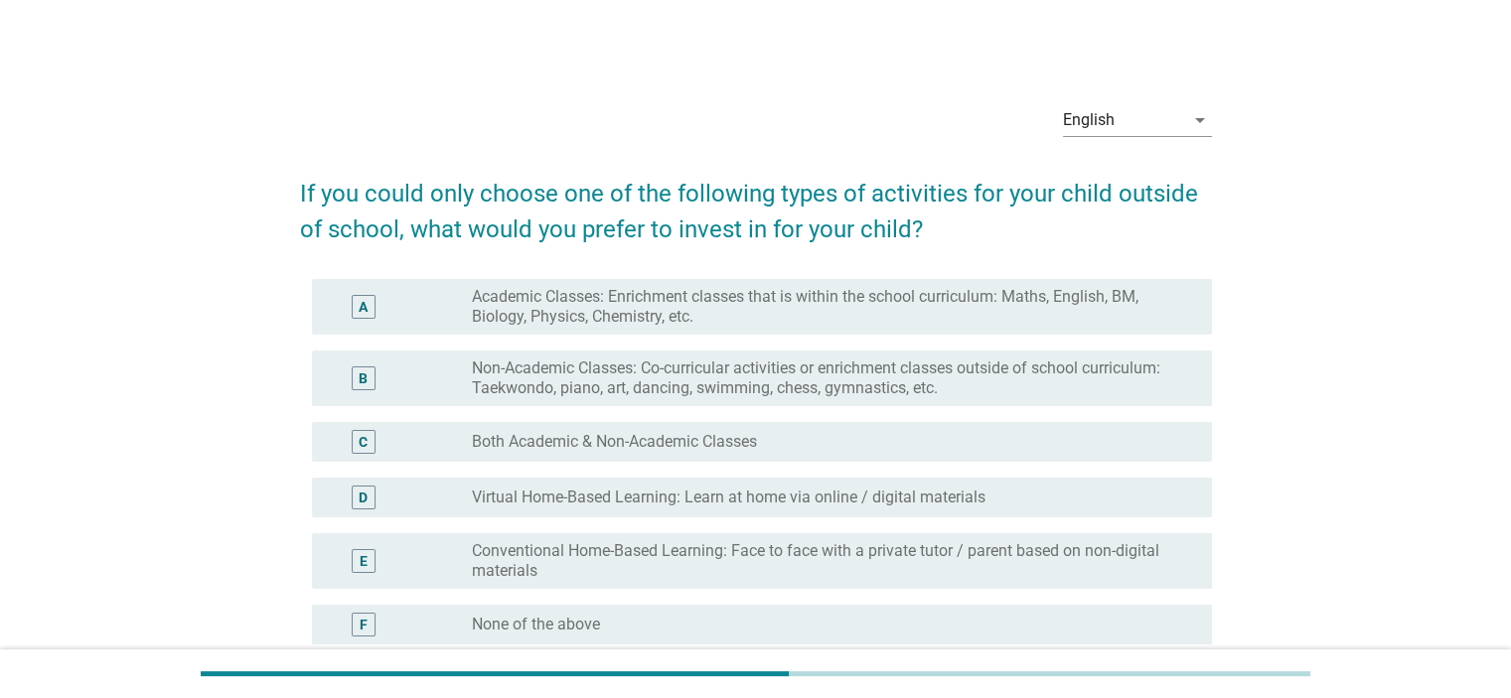
click at [927, 309] on label "Academic Classes: Enrichment classes that is within the school curriculum: Math…" at bounding box center [825, 307] width 707 height 40
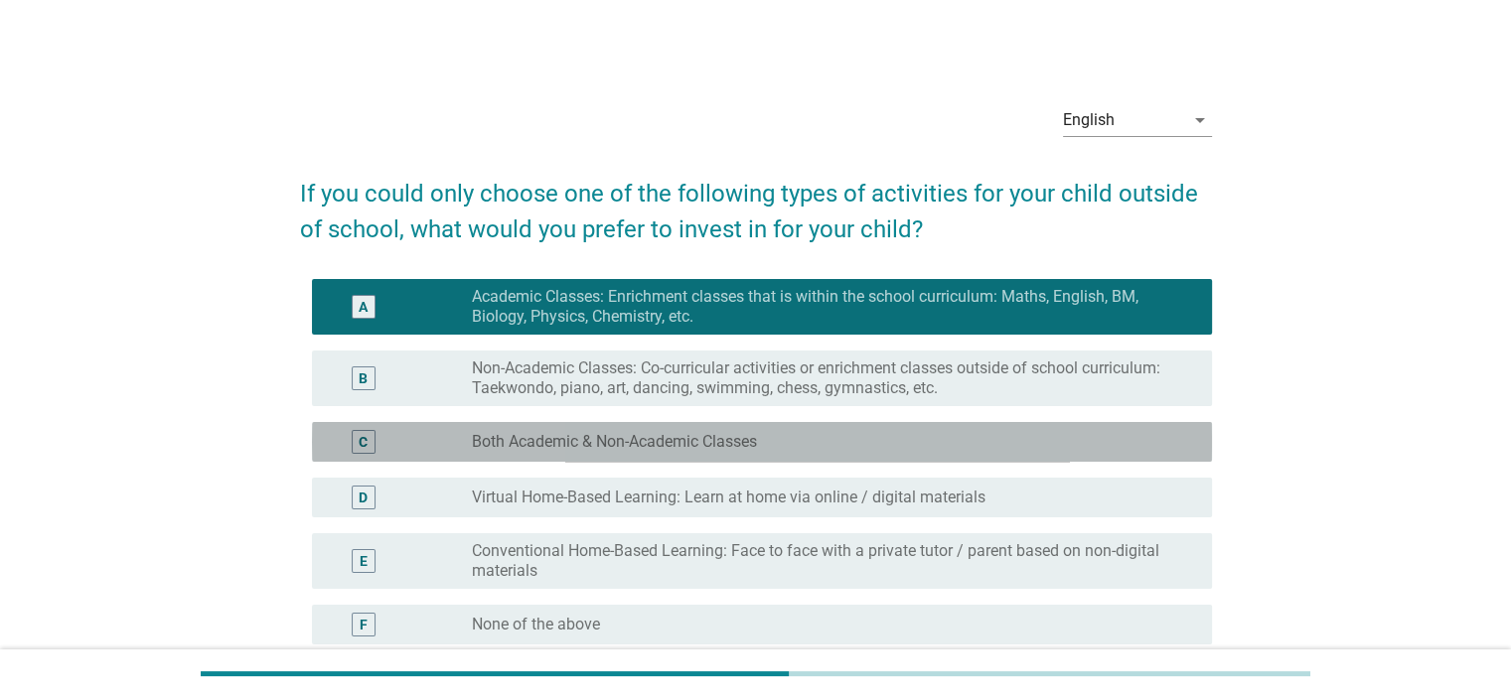
click at [915, 460] on div "C radio_button_unchecked Both Academic & Non-Academic Classes" at bounding box center [762, 442] width 900 height 40
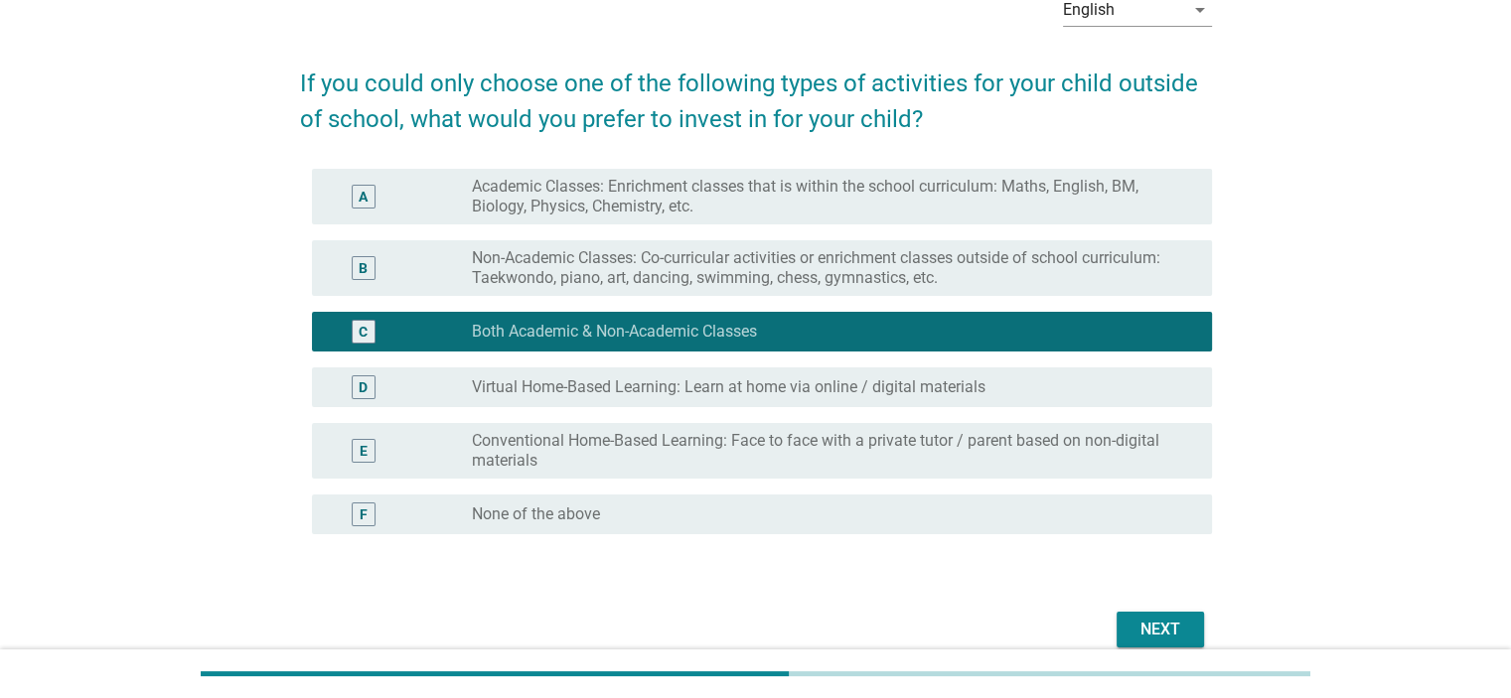
scroll to position [202, 0]
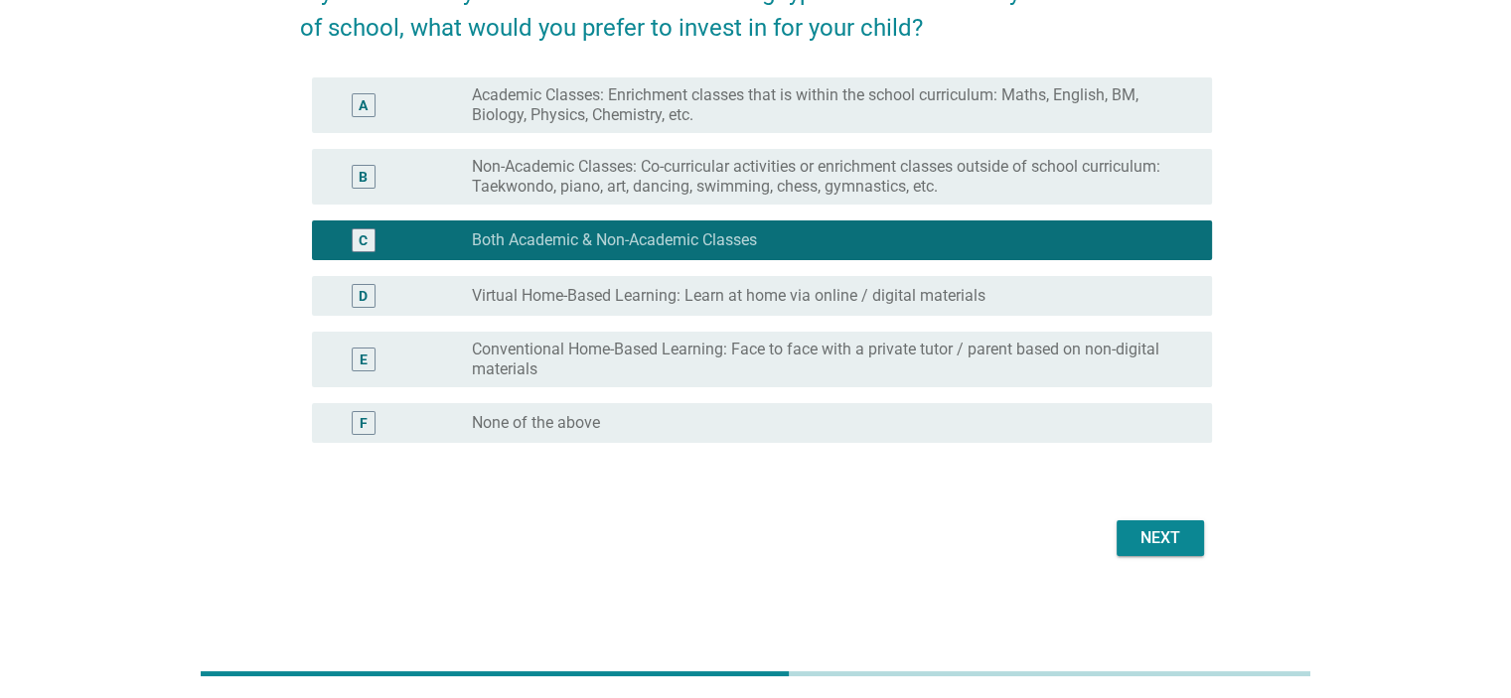
click at [1158, 541] on div "Next" at bounding box center [1160, 538] width 56 height 24
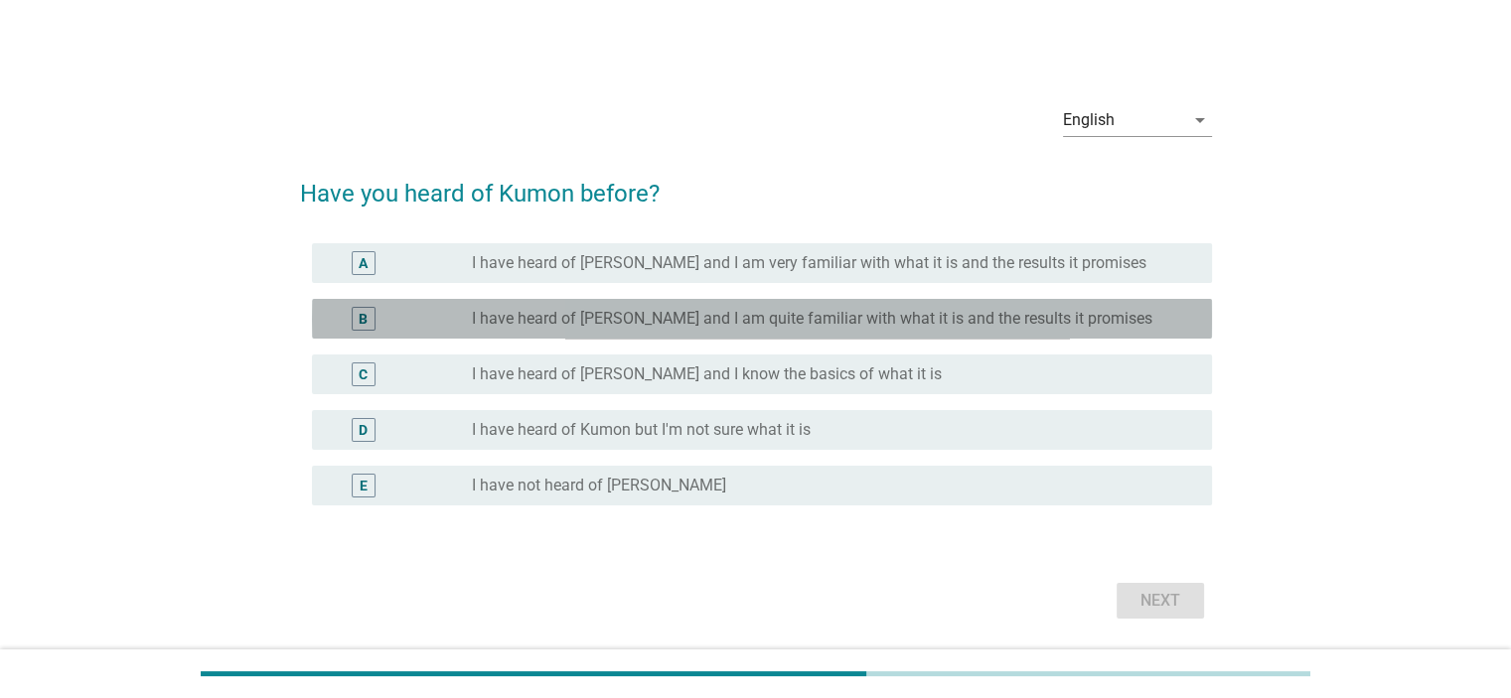
click at [783, 318] on label "I have heard of [PERSON_NAME] and I am quite familiar with what it is and the r…" at bounding box center [812, 319] width 680 height 20
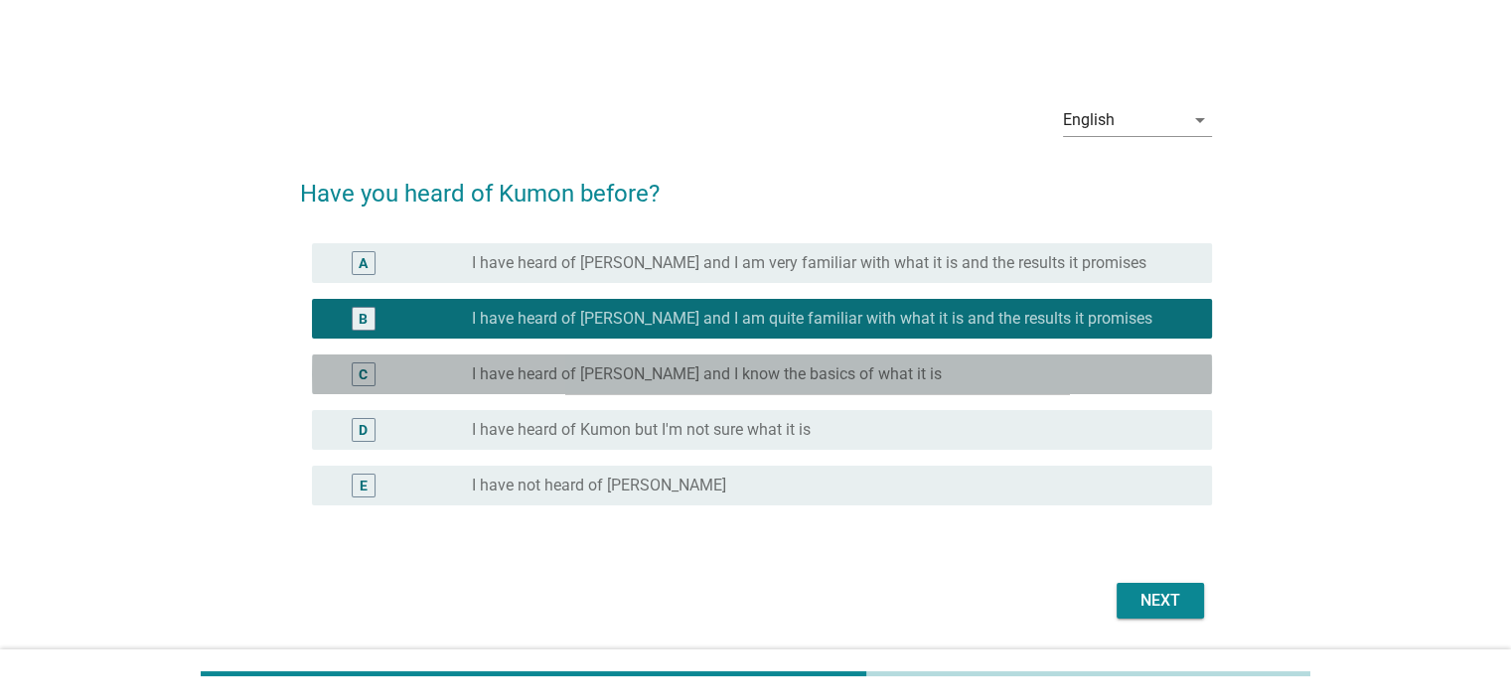
click at [772, 371] on label "I have heard of [PERSON_NAME] and I know the basics of what it is" at bounding box center [707, 375] width 470 height 20
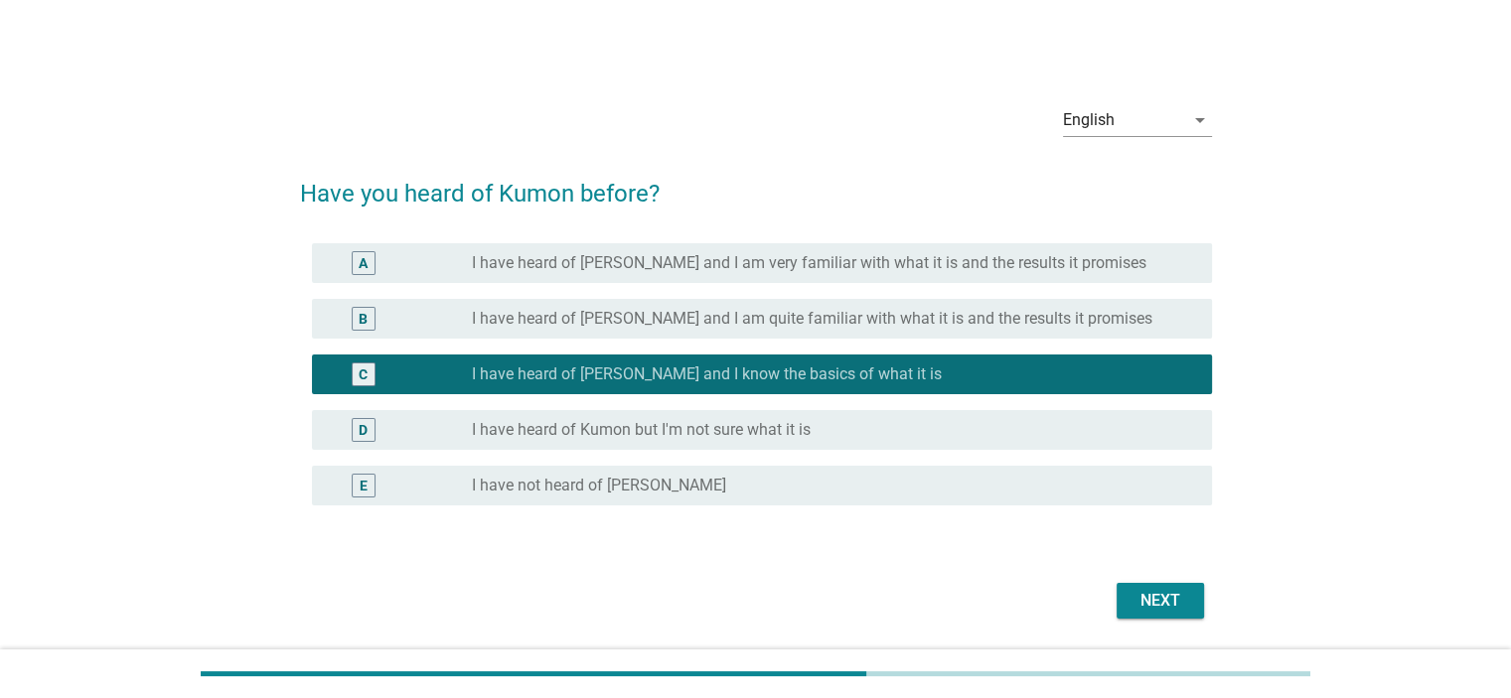
click at [762, 444] on div "D radio_button_unchecked I have heard of Kumon but I'm not sure what it is" at bounding box center [762, 430] width 900 height 40
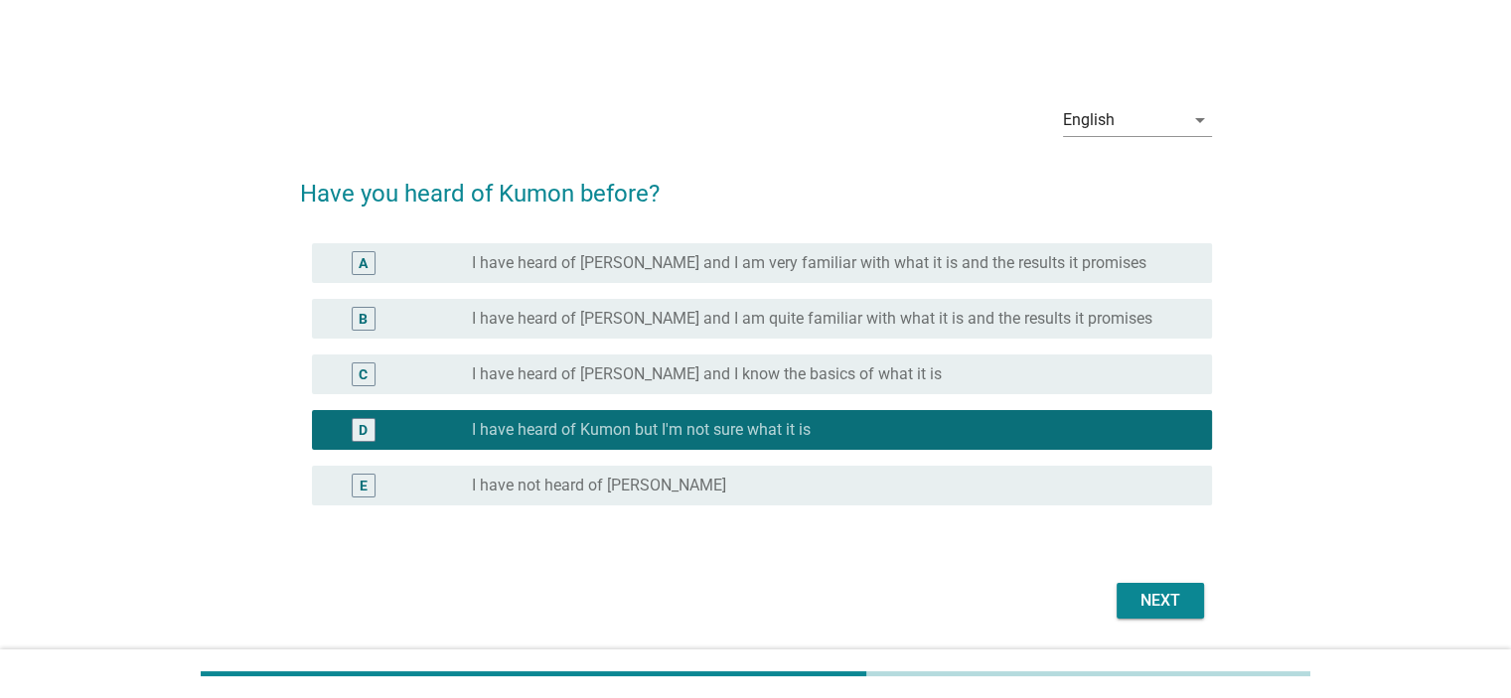
click at [1167, 618] on button "Next" at bounding box center [1159, 601] width 87 height 36
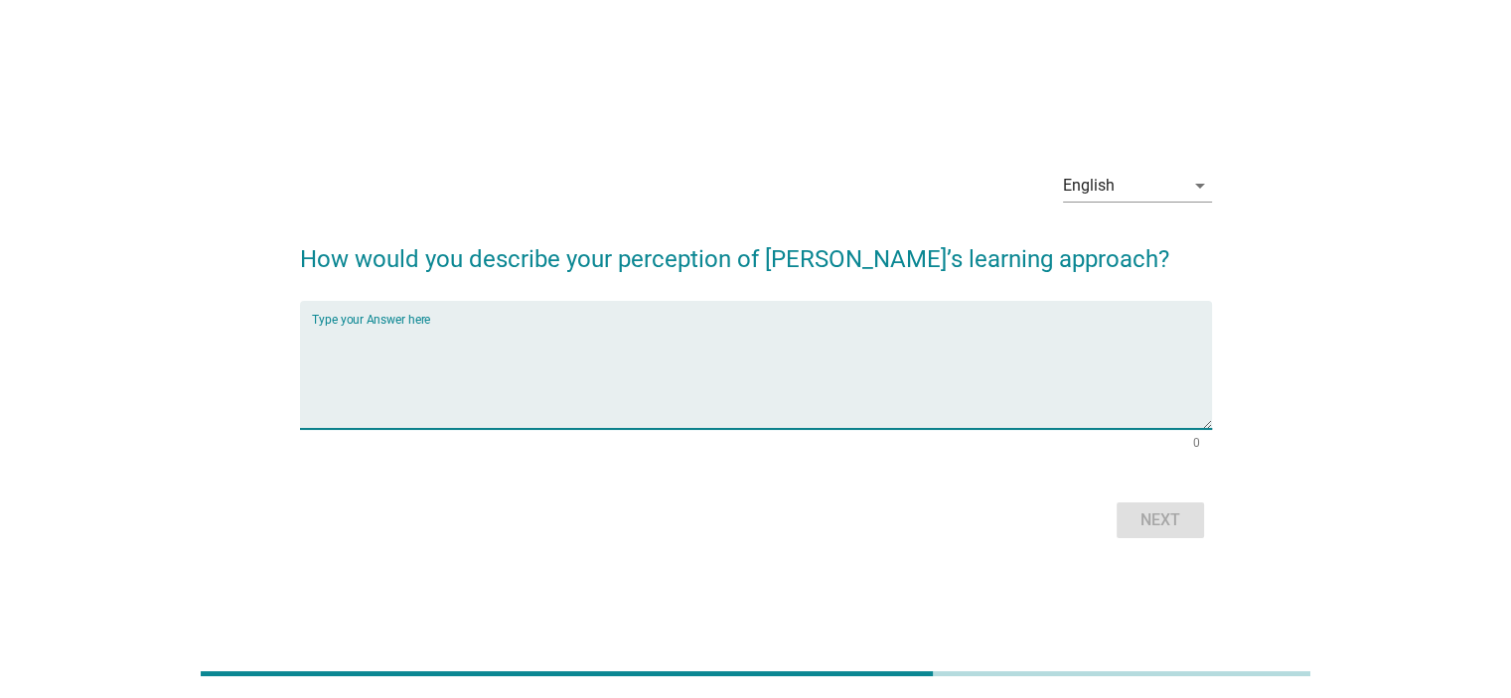
click at [877, 411] on textarea "Type your Answer here" at bounding box center [762, 377] width 900 height 104
type textarea "no comment"
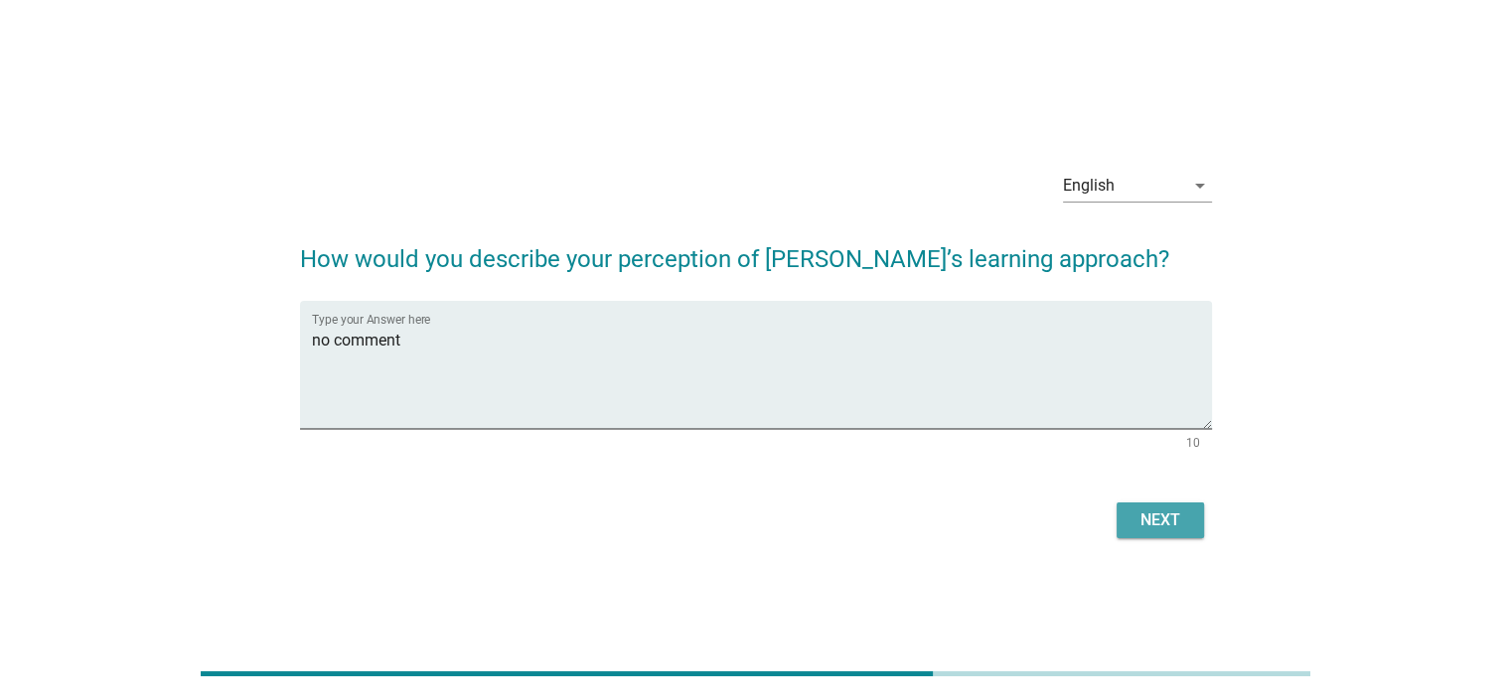
click at [1160, 517] on div "Next" at bounding box center [1160, 521] width 56 height 24
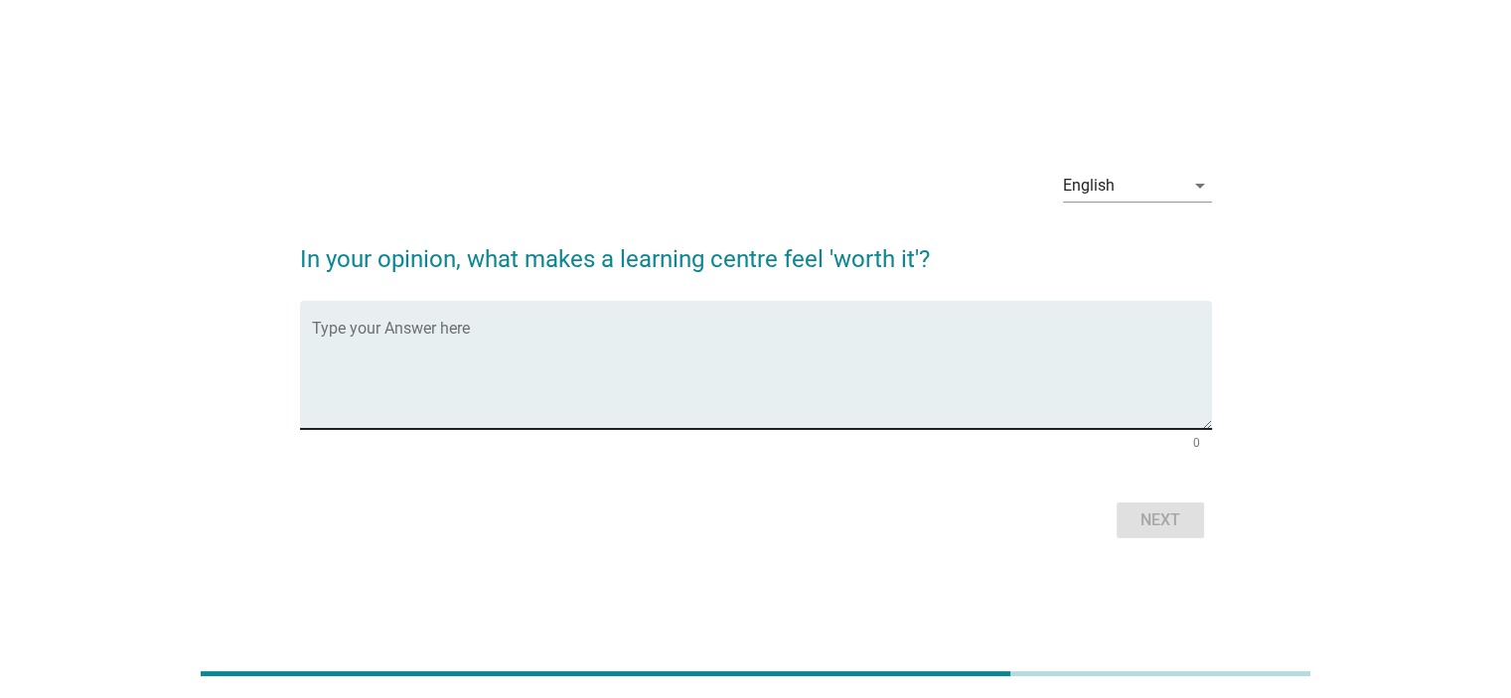
click at [981, 349] on textarea "Type your Answer here" at bounding box center [762, 377] width 900 height 104
type textarea "no comment"
click at [1160, 513] on div "Next" at bounding box center [1160, 521] width 56 height 24
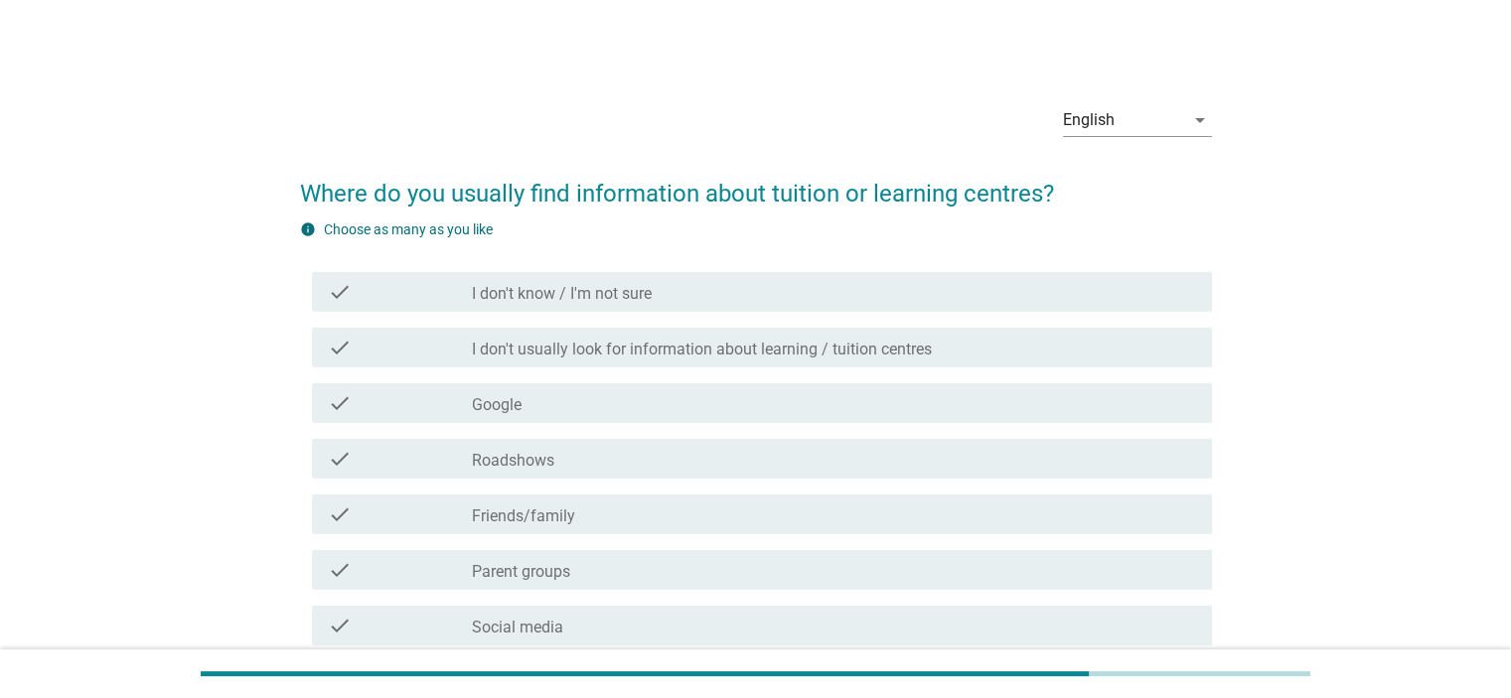
click at [818, 407] on div "check_box_outline_blank Google" at bounding box center [833, 403] width 723 height 24
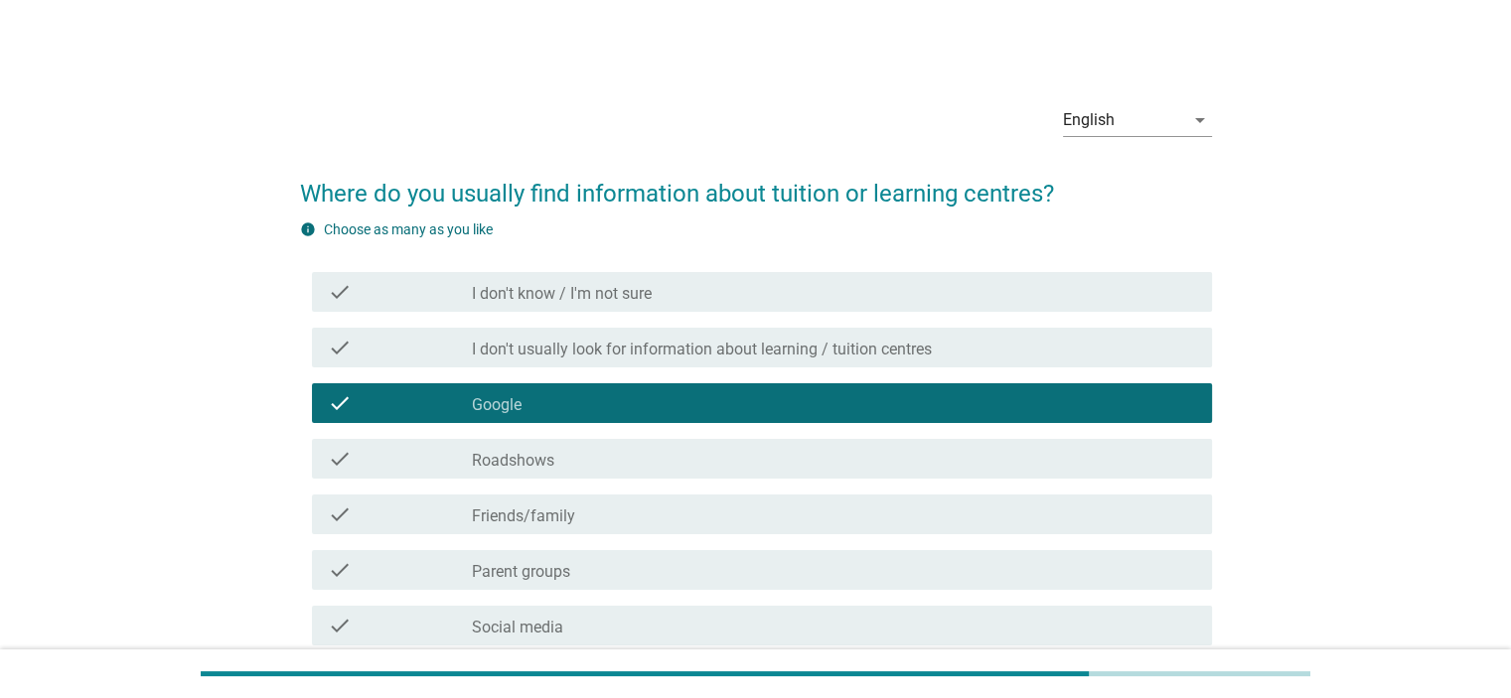
scroll to position [290, 0]
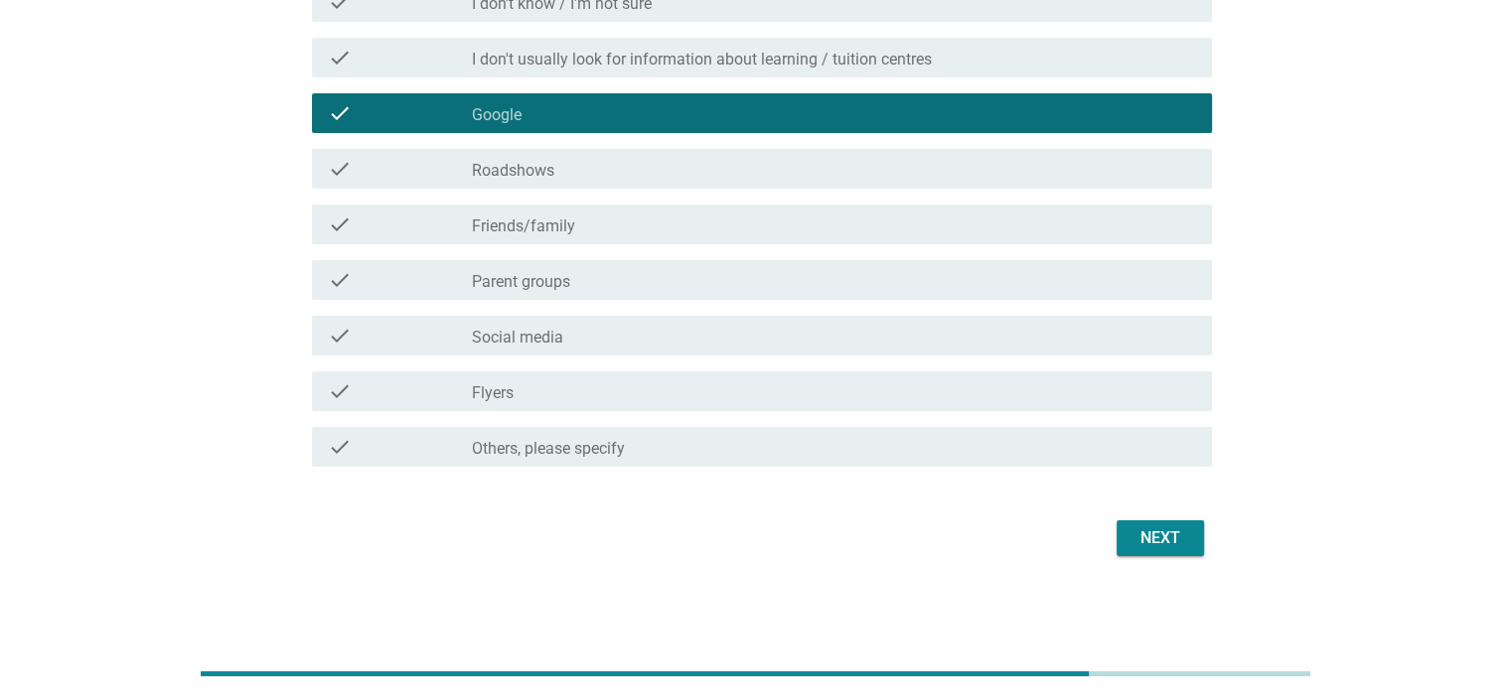
click at [1119, 533] on button "Next" at bounding box center [1159, 538] width 87 height 36
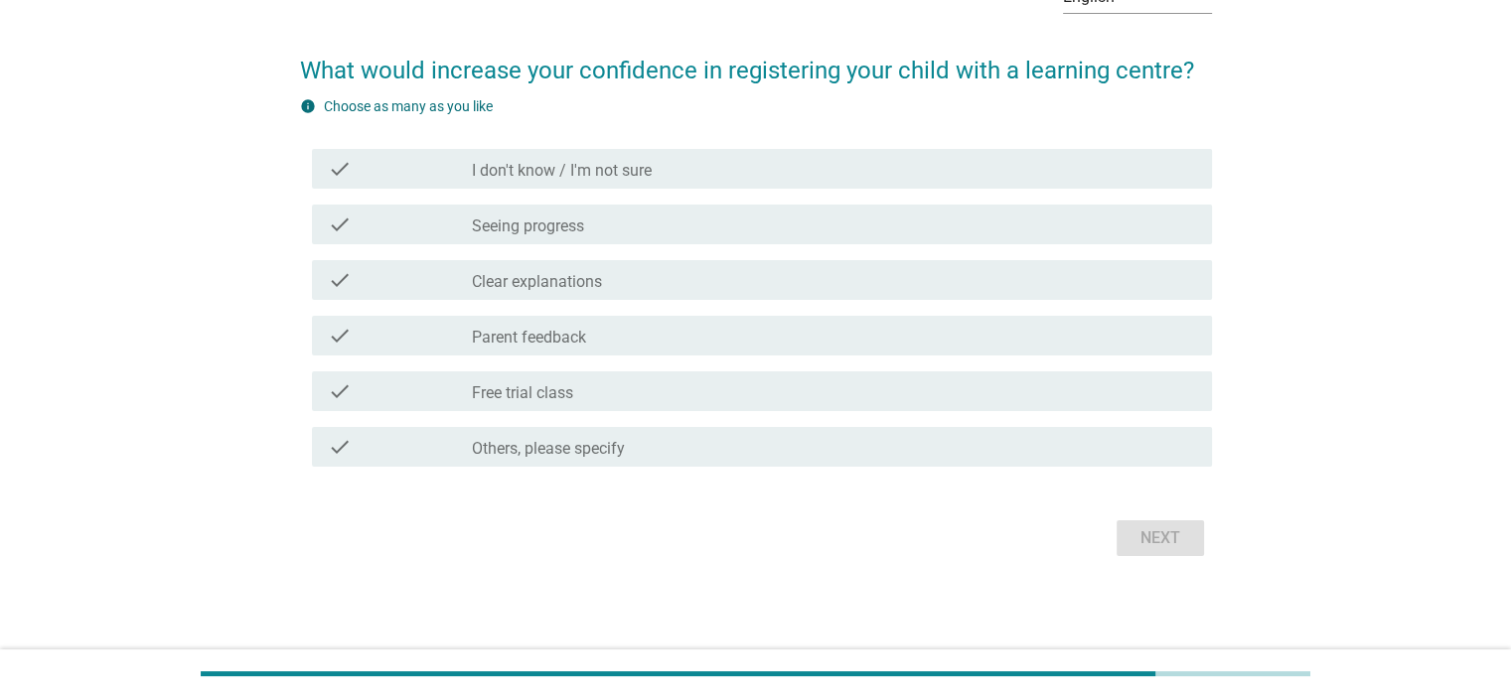
scroll to position [0, 0]
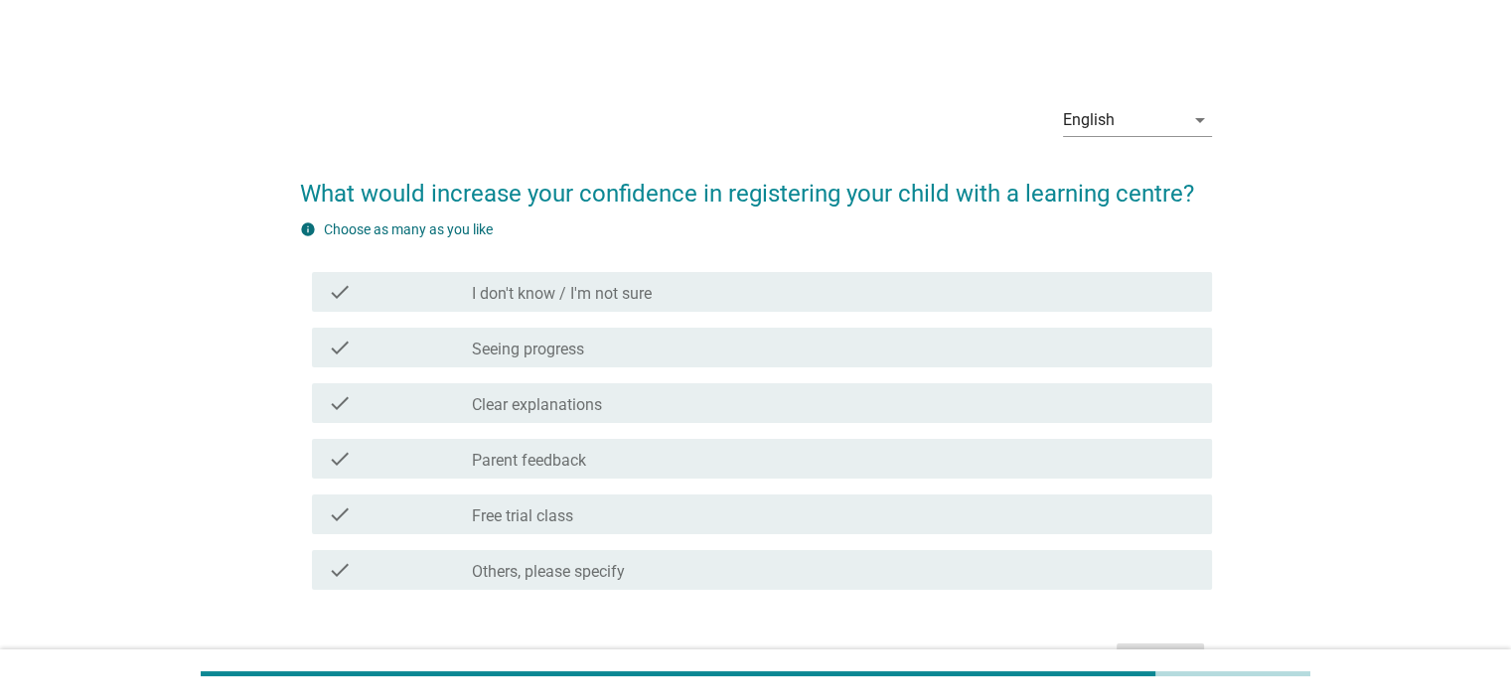
click at [712, 526] on div "check check_box_outline_blank Free trial class" at bounding box center [762, 515] width 900 height 40
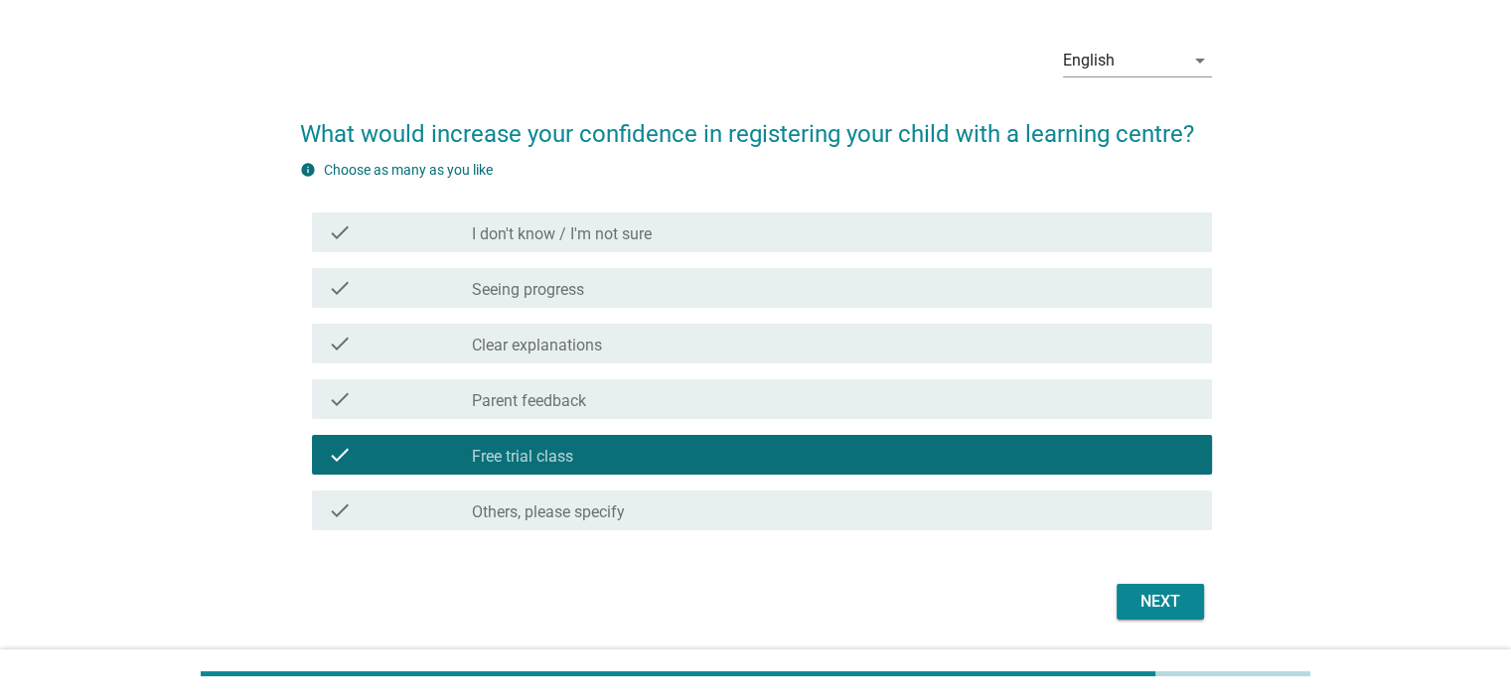
scroll to position [123, 0]
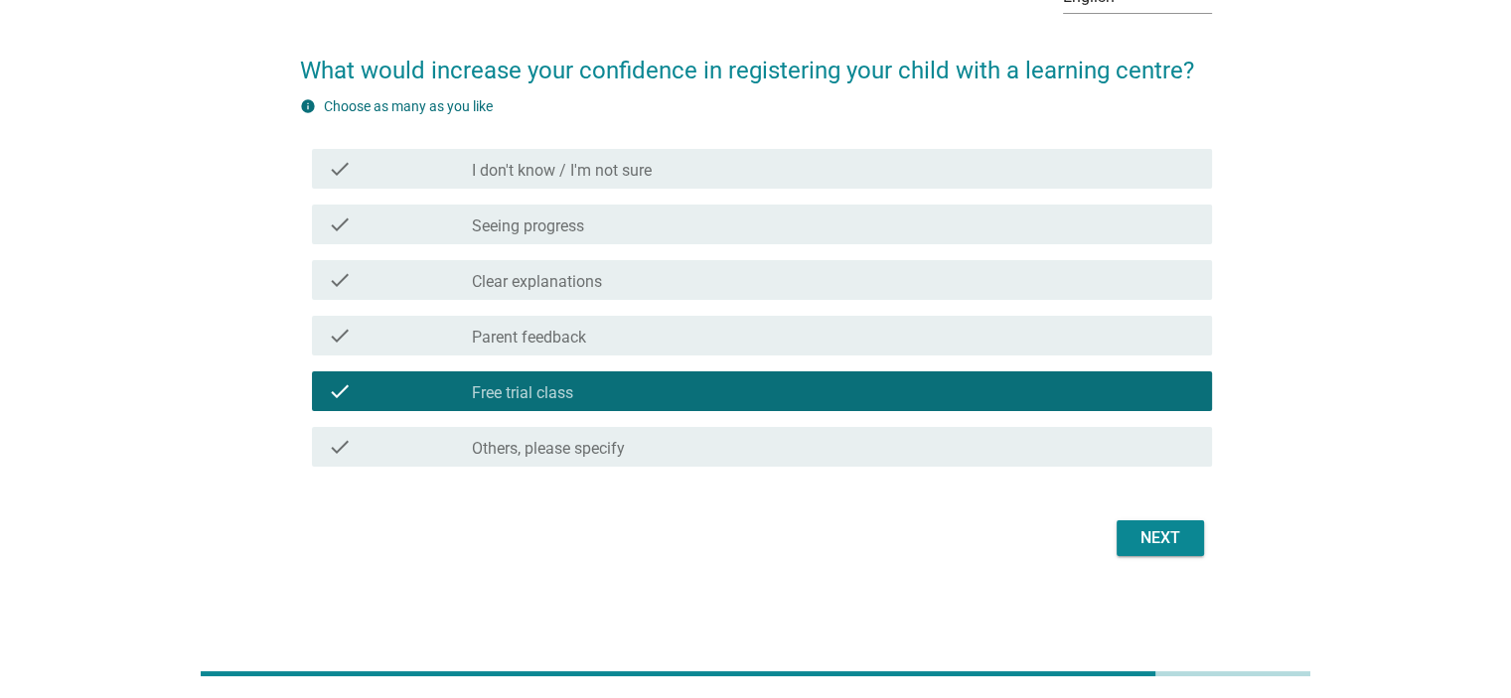
click at [1132, 527] on div "Next" at bounding box center [1160, 538] width 56 height 24
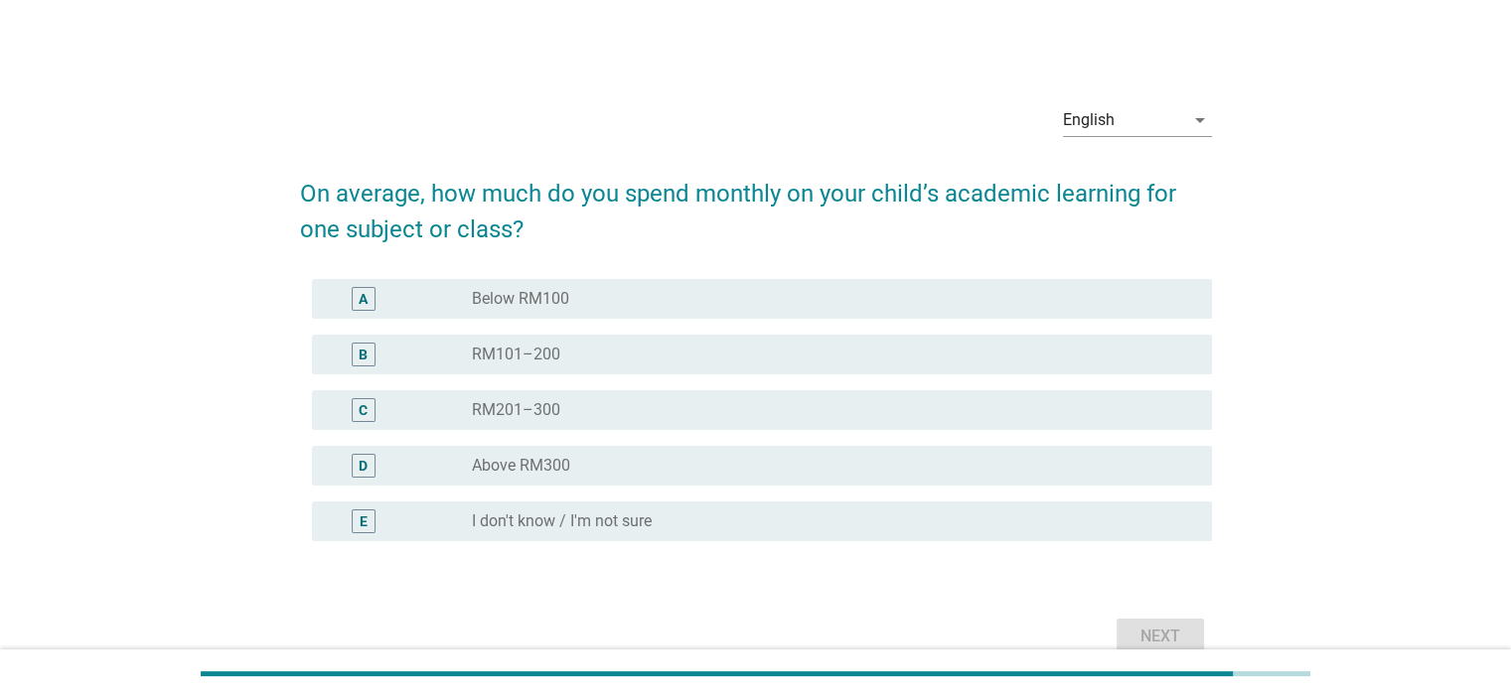
click at [709, 516] on div "radio_button_unchecked I don't know / I'm not sure" at bounding box center [825, 522] width 707 height 20
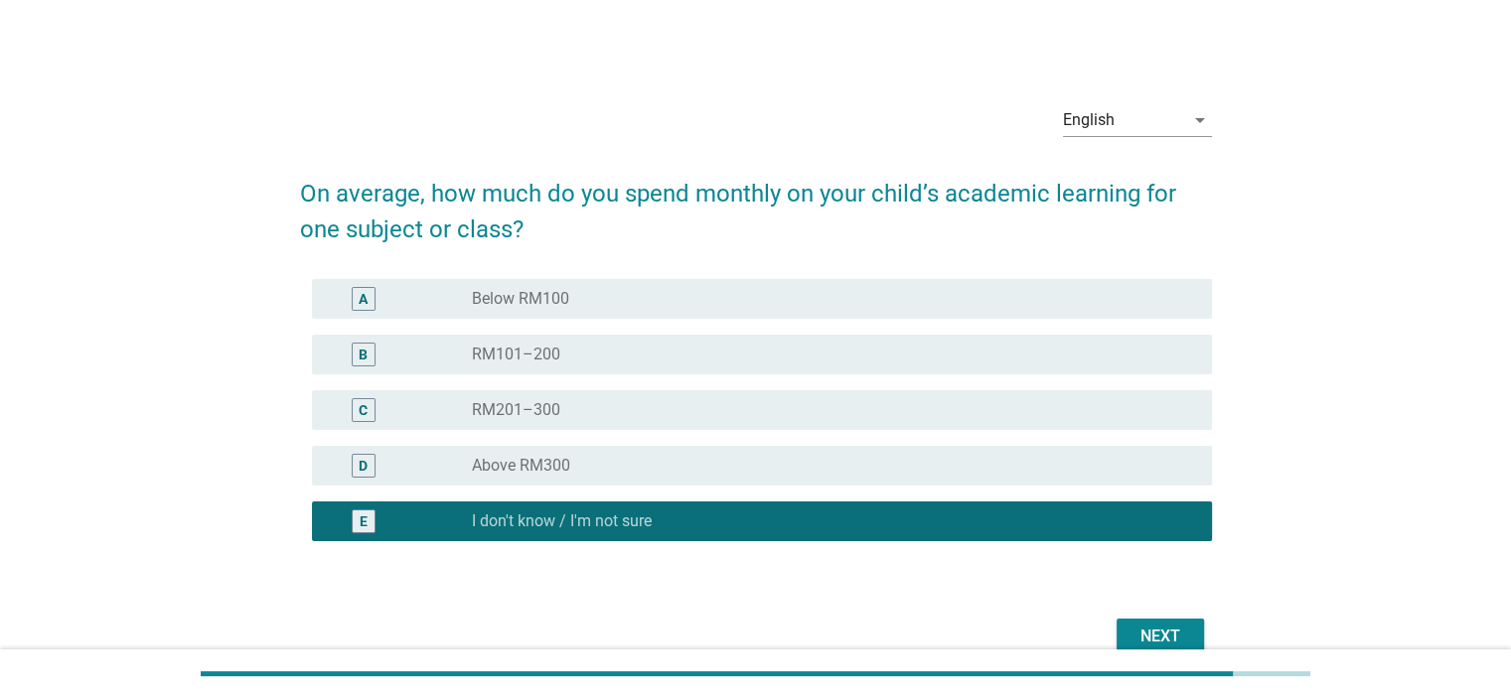
click at [1132, 635] on div "Next" at bounding box center [1160, 637] width 56 height 24
